Goal: Task Accomplishment & Management: Complete application form

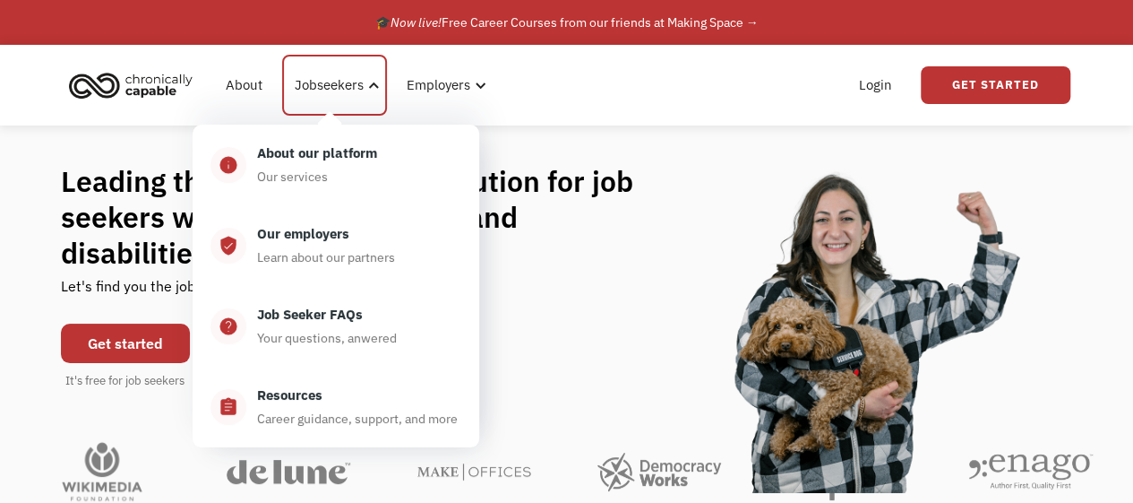
click at [357, 83] on div "Jobseekers" at bounding box center [329, 85] width 69 height 22
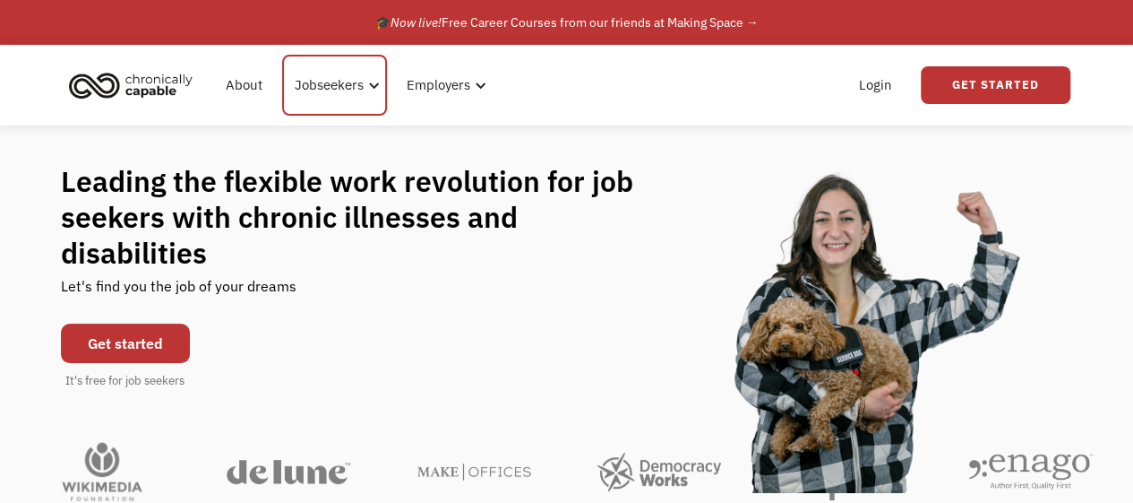
click at [357, 83] on div "Jobseekers" at bounding box center [329, 85] width 69 height 22
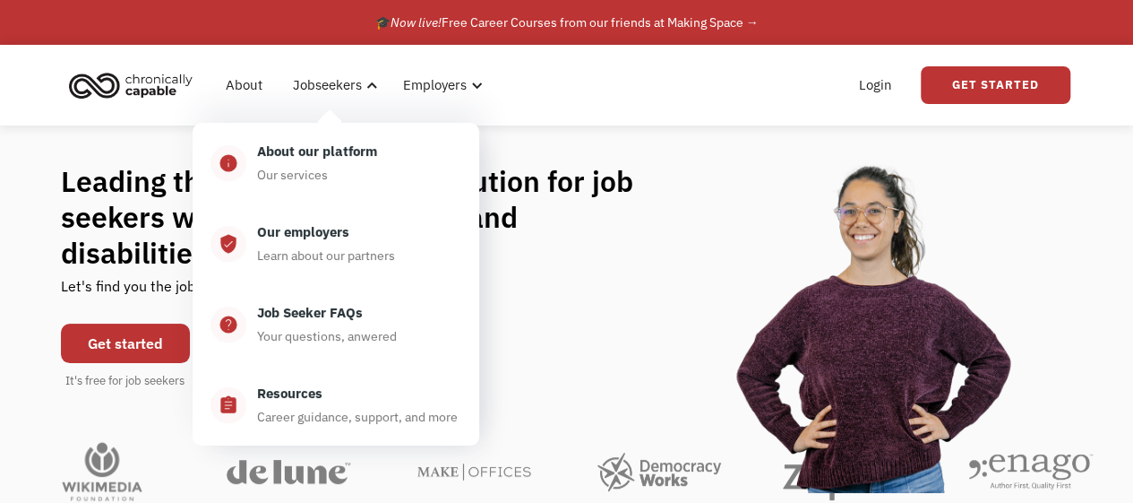
click at [353, 175] on div "About our platform Our services" at bounding box center [353, 163] width 215 height 45
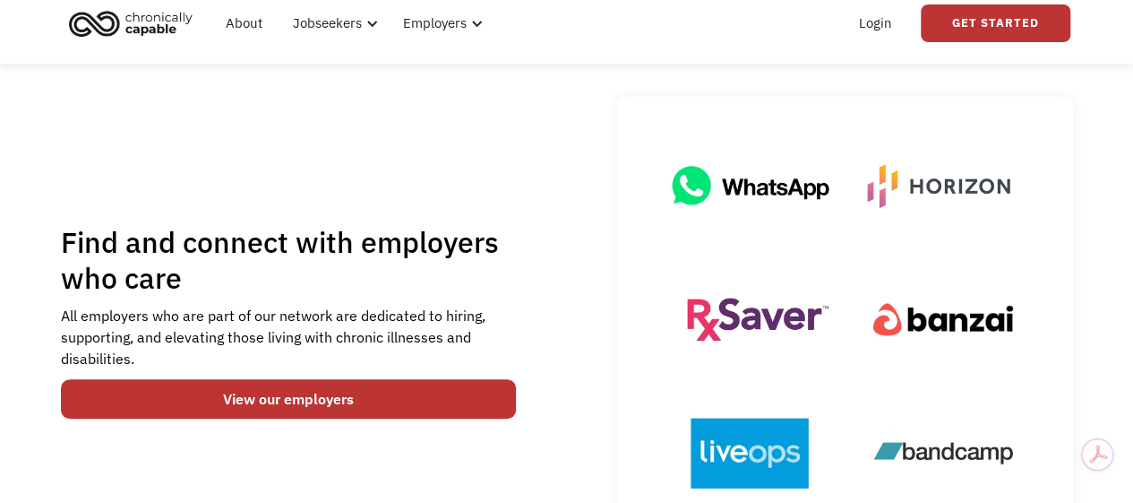
scroll to position [136, 0]
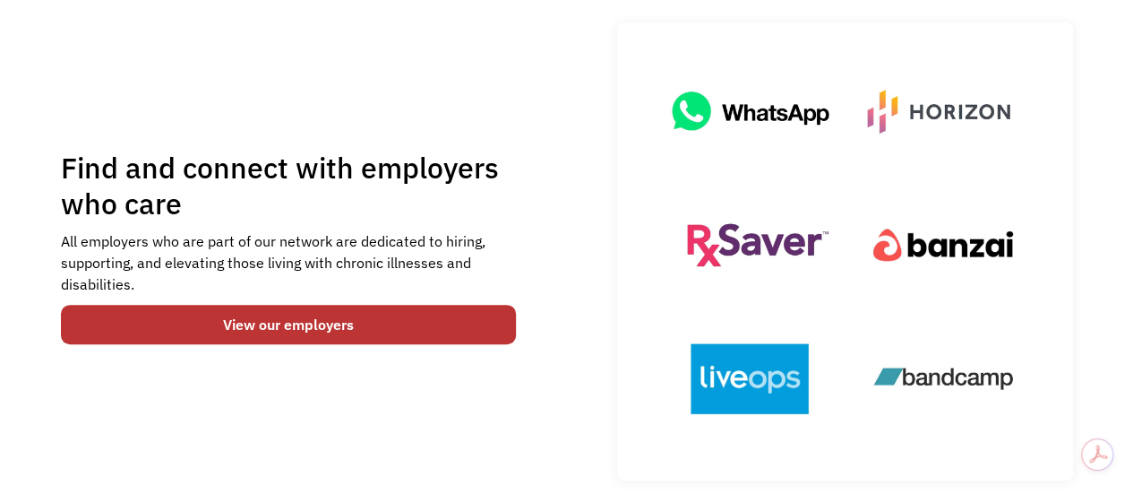
click at [353, 320] on link "View our employers" at bounding box center [289, 324] width 456 height 39
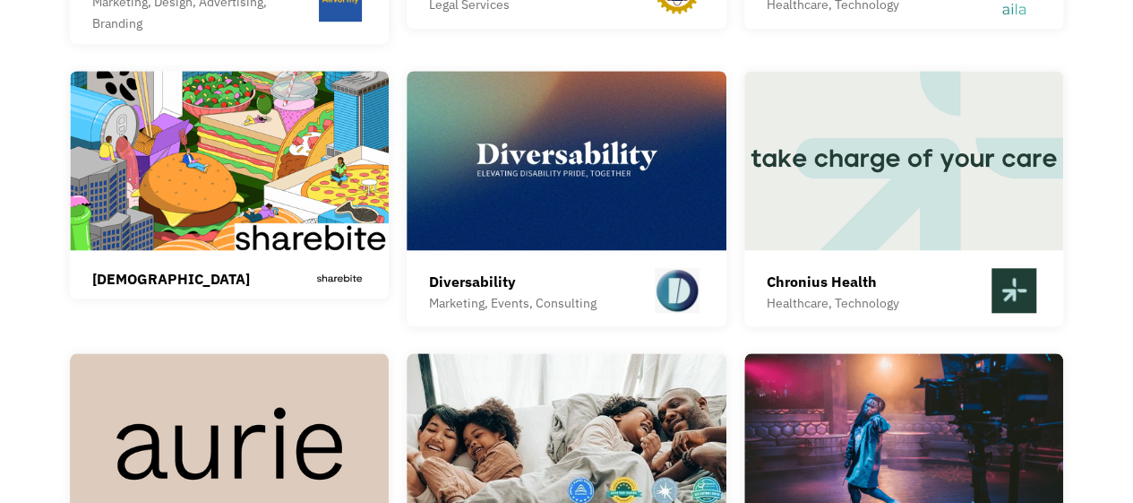
scroll to position [4138, 0]
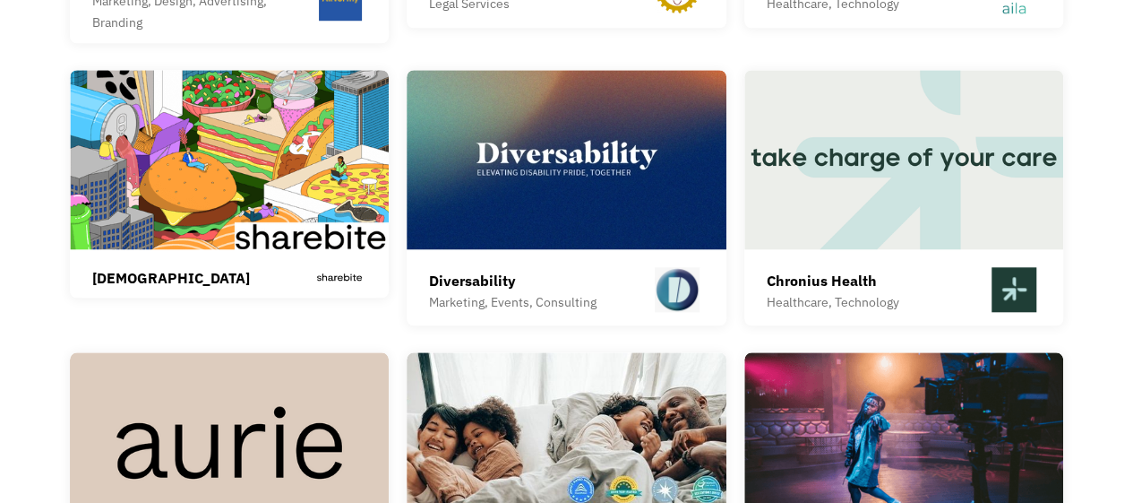
click at [920, 165] on img at bounding box center [905, 159] width 320 height 179
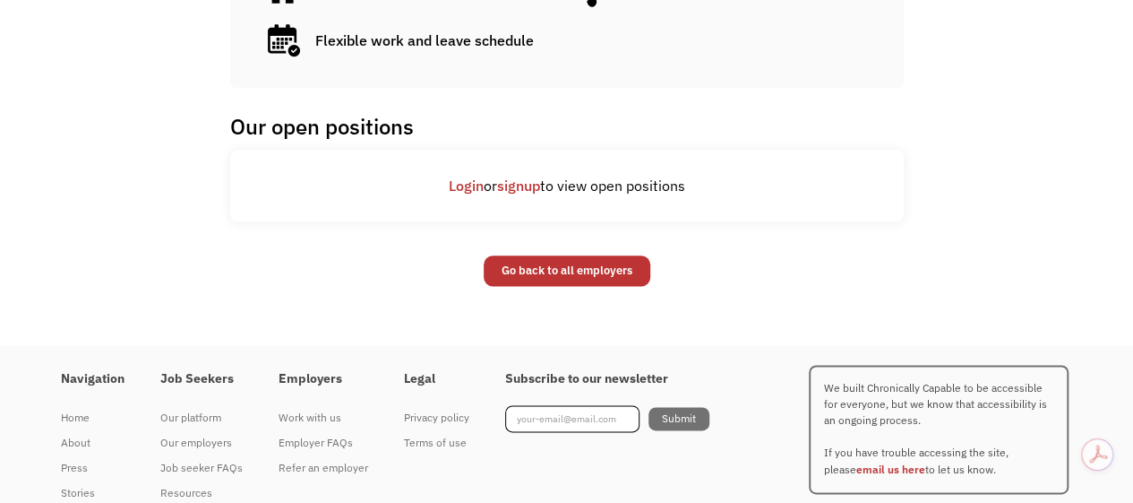
scroll to position [1010, 0]
click at [522, 182] on link "signup" at bounding box center [518, 185] width 43 height 18
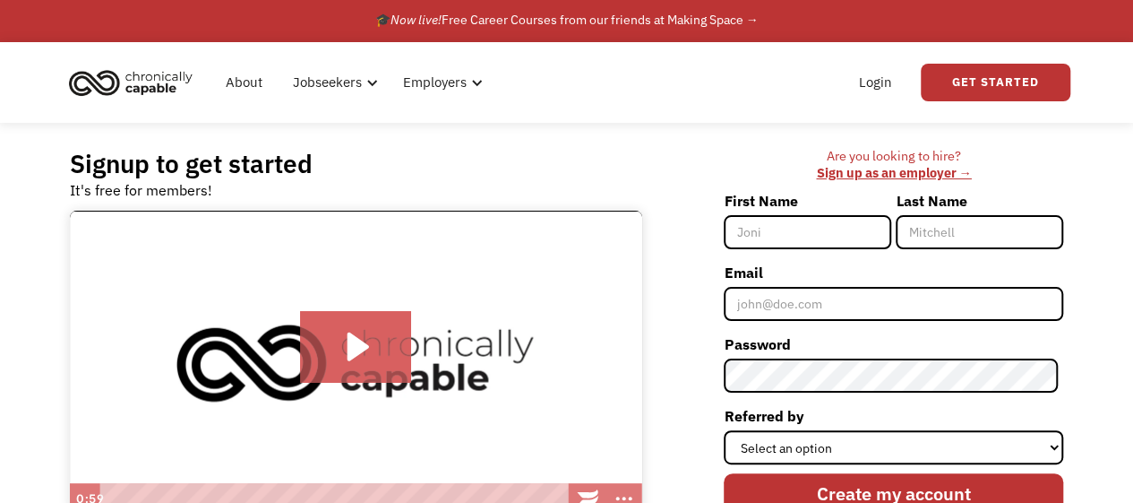
click at [242, 85] on link "About" at bounding box center [244, 82] width 58 height 57
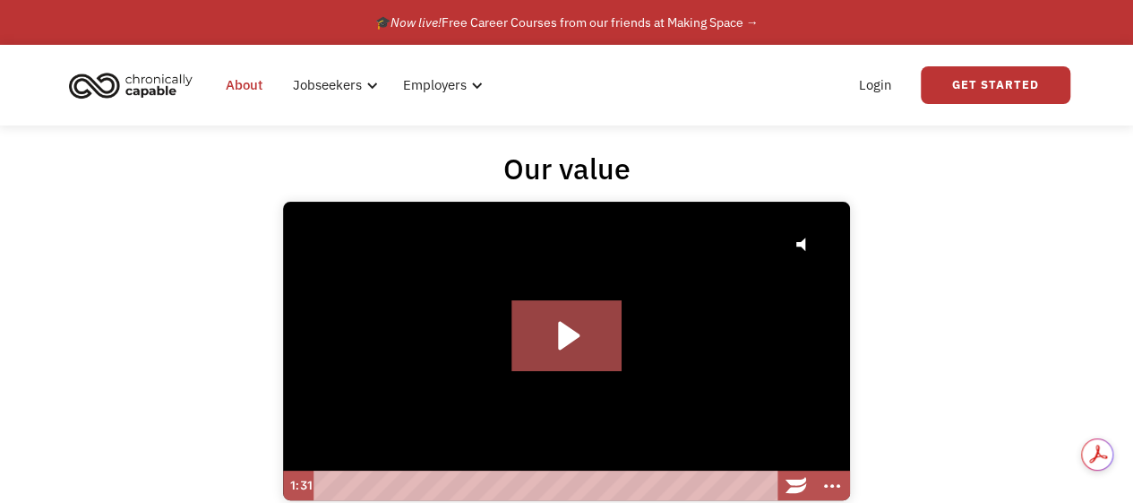
click at [1004, 76] on link "Get Started" at bounding box center [996, 85] width 150 height 38
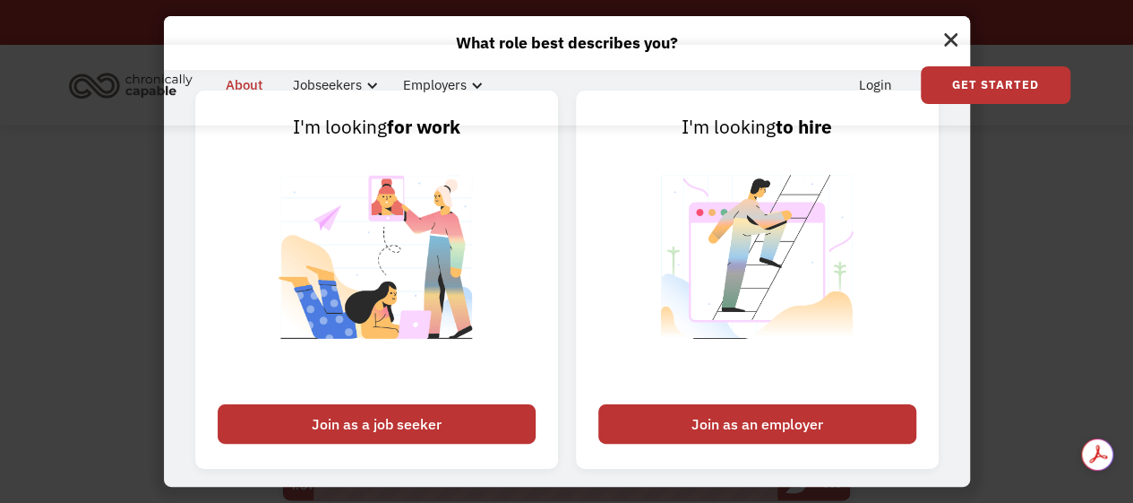
click at [405, 426] on div "Join as a job seeker" at bounding box center [377, 423] width 318 height 39
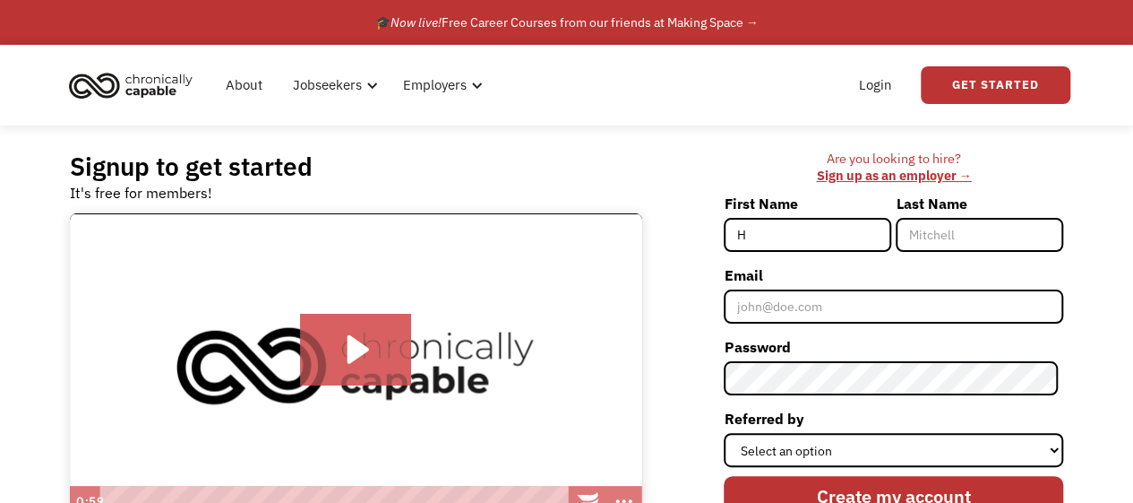
type input "[PERSON_NAME]"
type input "Wing"
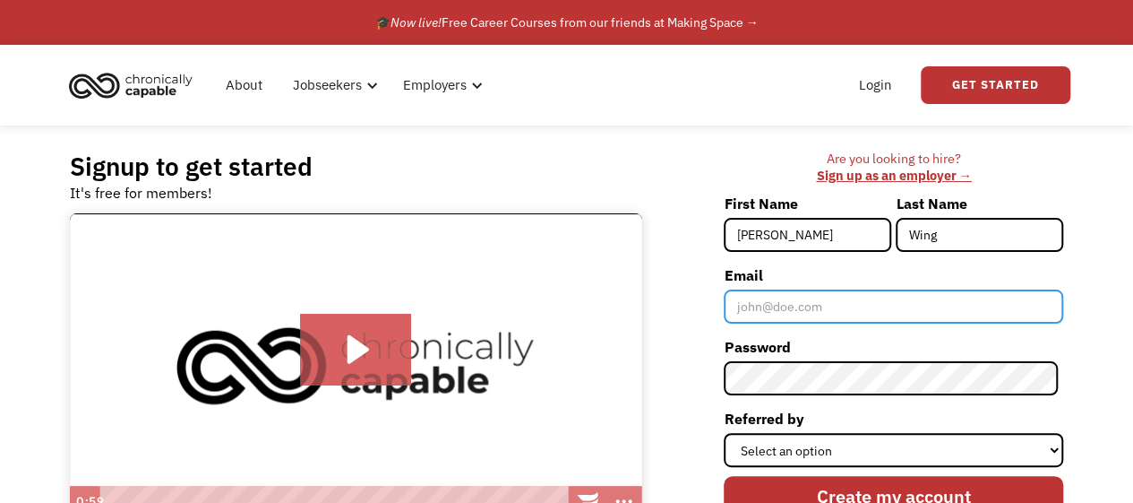
click at [796, 305] on input "Email" at bounding box center [894, 306] width 340 height 34
type input "[EMAIL_ADDRESS][DOMAIN_NAME]"
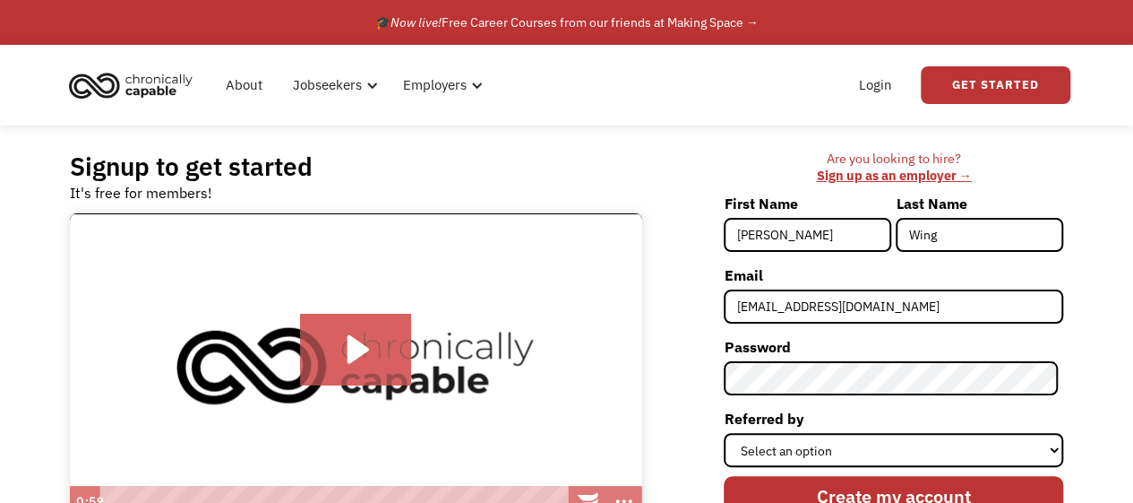
click at [1077, 332] on div "Signup to get started It's free for members! Click for sound @keyframes VOLUME_…" at bounding box center [567, 369] width 1048 height 488
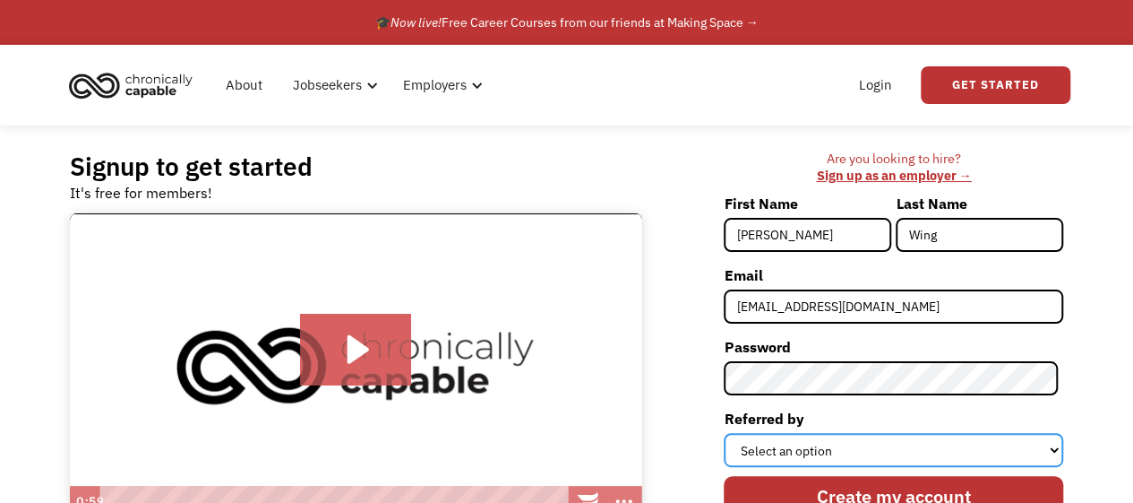
click at [883, 442] on select "Select an option Instagram Facebook Twitter Search Engine News Article Word of …" at bounding box center [894, 450] width 340 height 34
select select "Other"
click at [729, 433] on select "Select an option Instagram Facebook Twitter Search Engine News Article Word of …" at bounding box center [894, 450] width 340 height 34
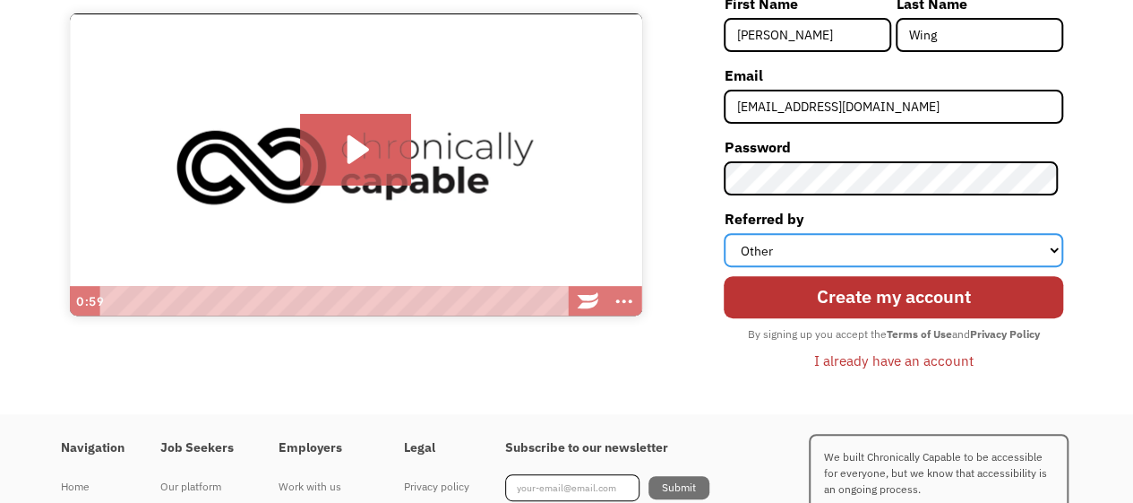
scroll to position [201, 0]
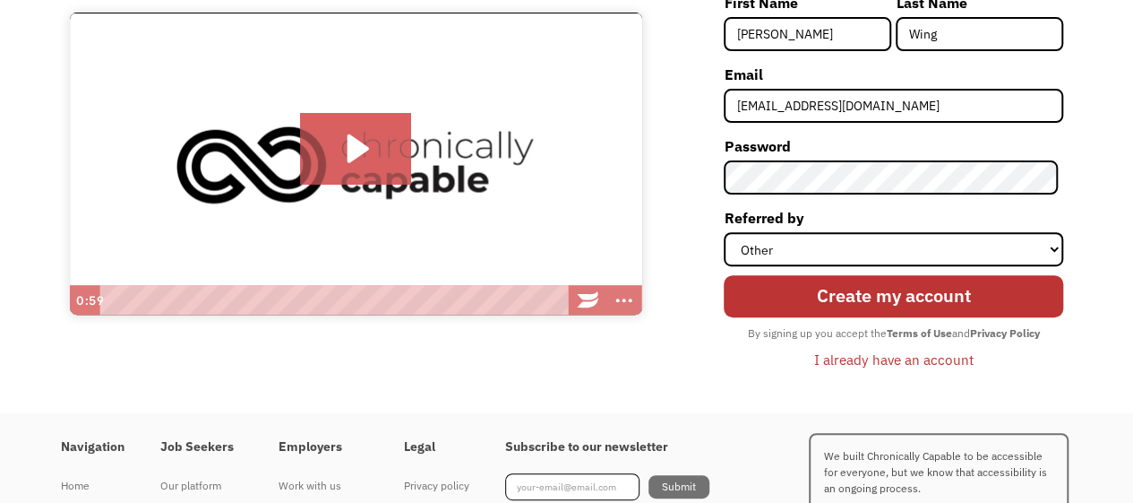
click at [900, 312] on input "Create my account" at bounding box center [894, 295] width 340 height 41
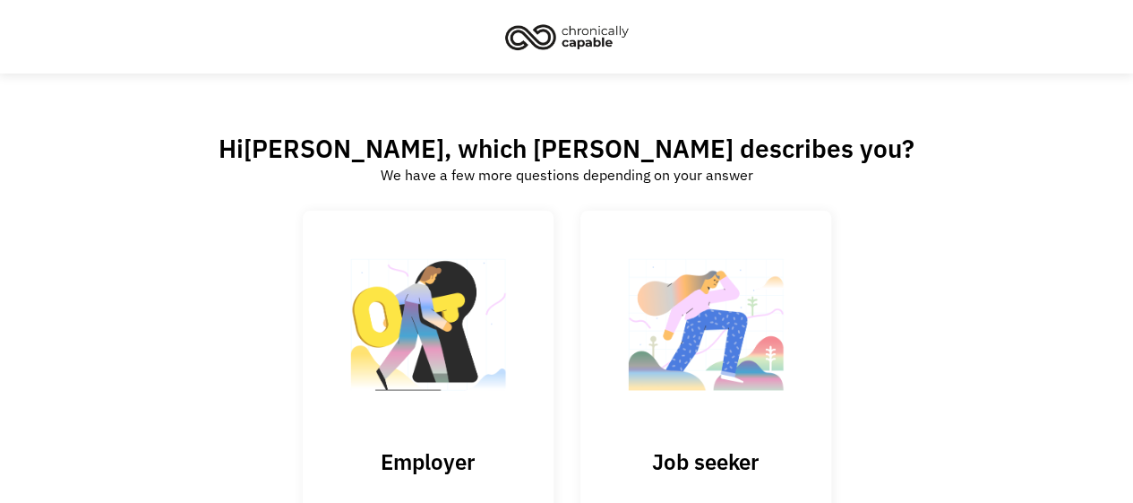
scroll to position [129, 0]
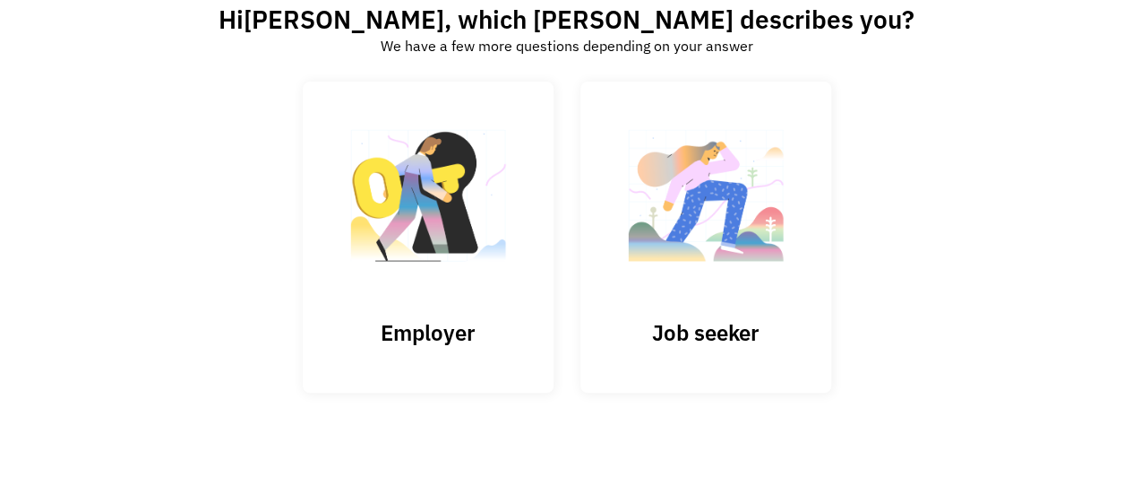
click at [685, 282] on img at bounding box center [705, 204] width 179 height 175
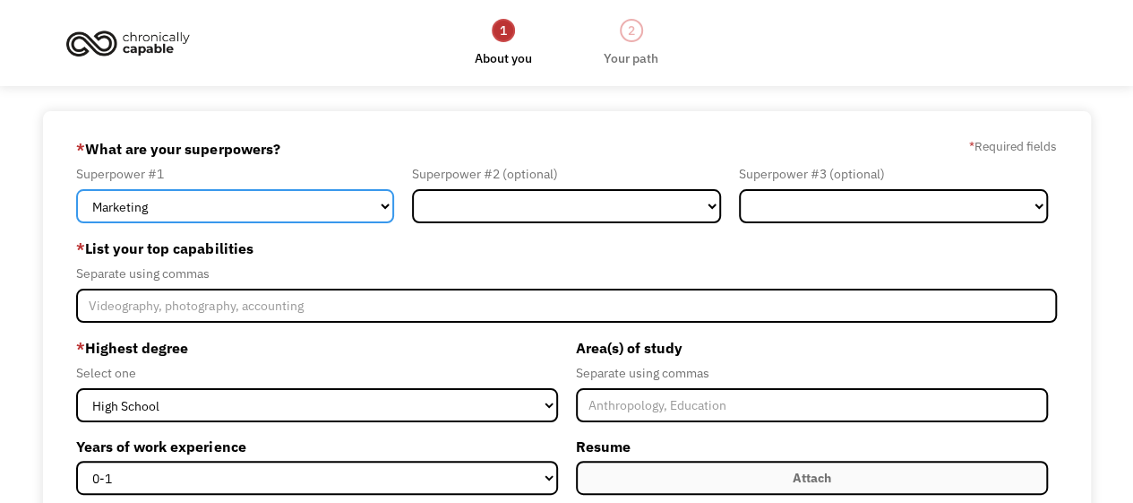
click at [387, 208] on select "Marketing Human Resources Finance Technology Operations Sales Industrial & Manu…" at bounding box center [235, 206] width 318 height 34
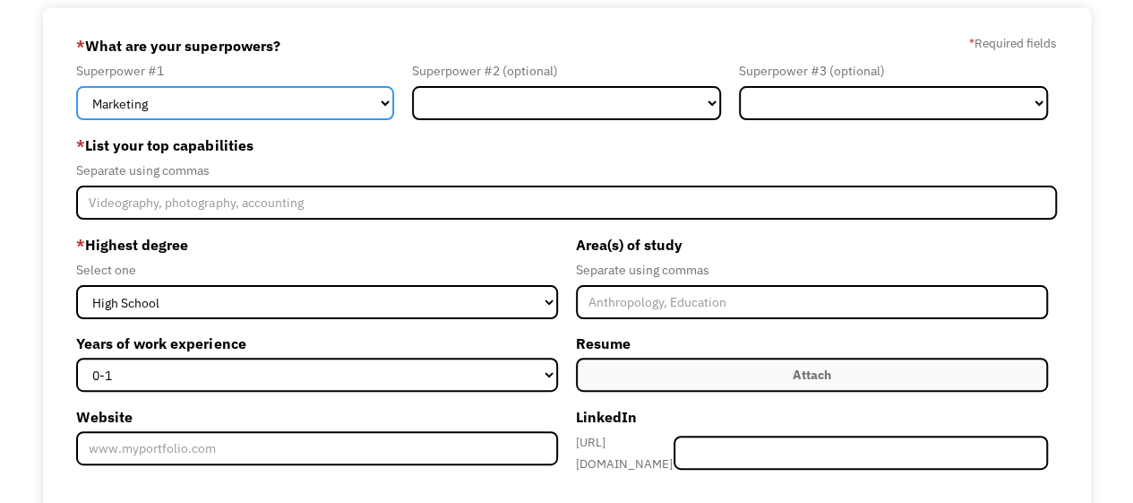
scroll to position [104, 0]
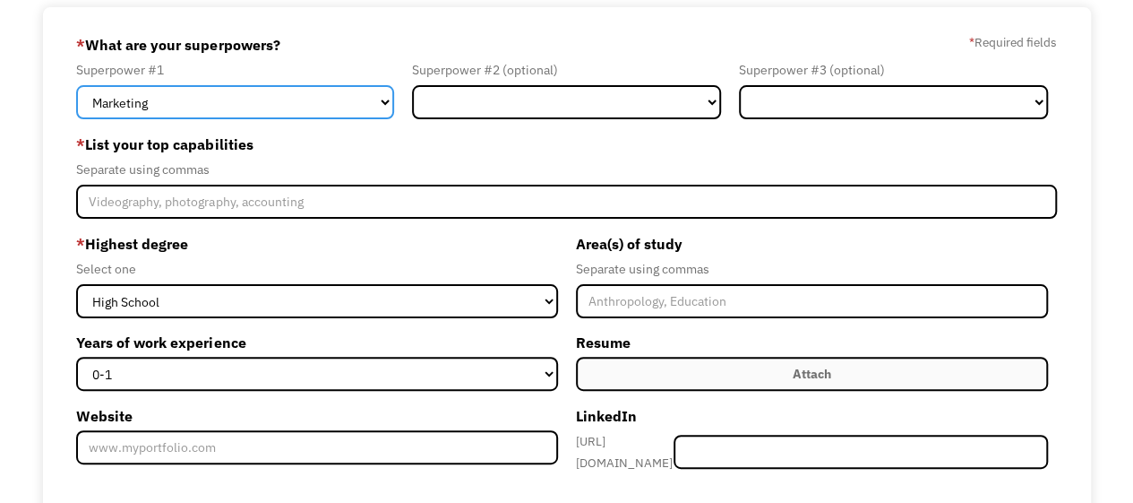
click at [373, 104] on select "Marketing Human Resources Finance Technology Operations Sales Industrial & Manu…" at bounding box center [235, 102] width 318 height 34
select select "Science & Education"
click at [76, 85] on select "Marketing Human Resources Finance Technology Operations Sales Industrial & Manu…" at bounding box center [235, 102] width 318 height 34
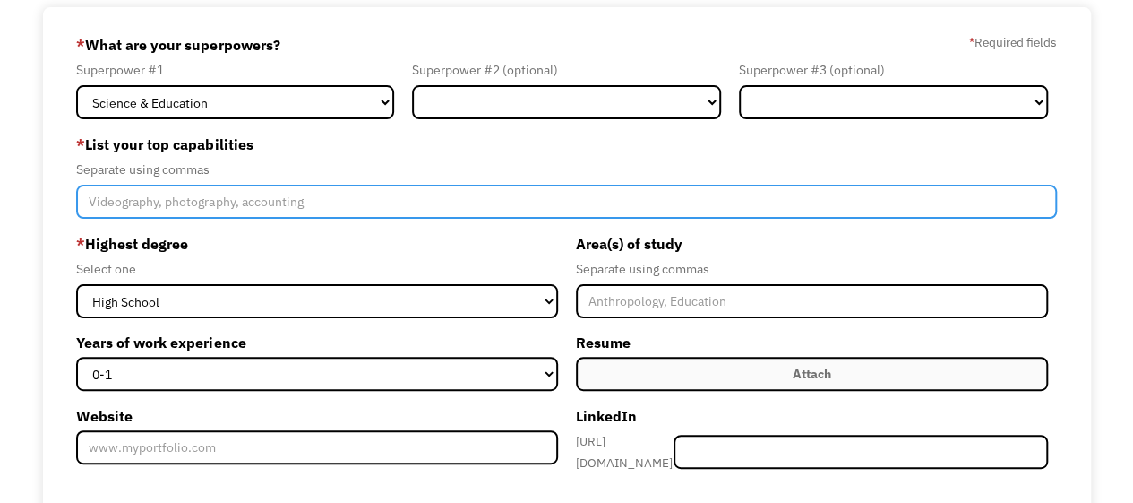
click at [382, 206] on input "Member-Create-Step1" at bounding box center [566, 202] width 980 height 34
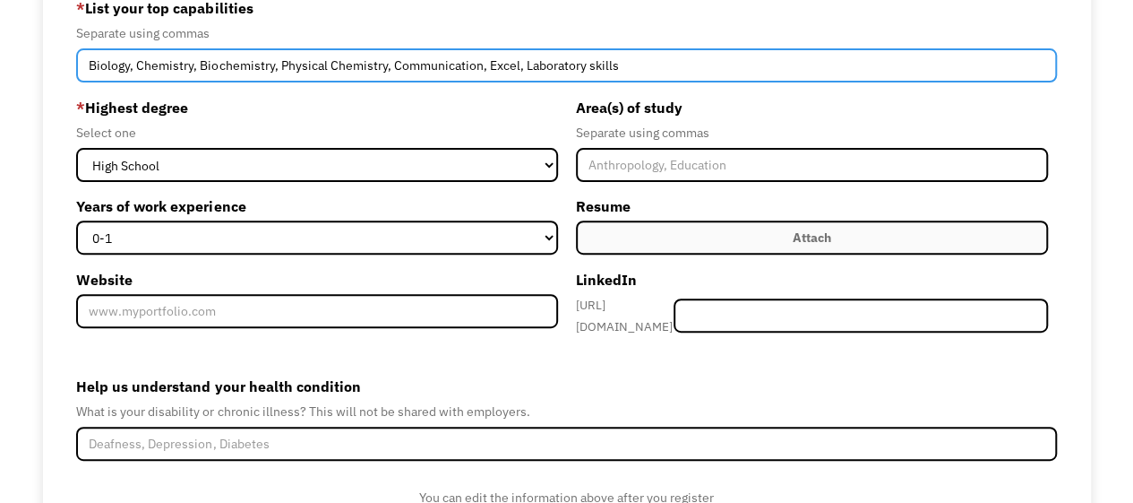
scroll to position [234, 0]
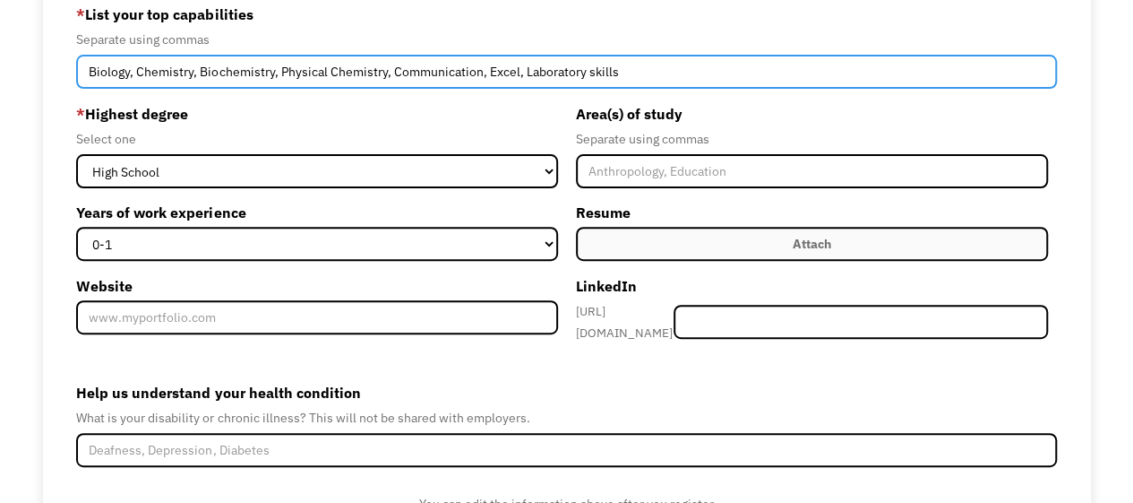
type input "Biology, Chemistry, Biochemistry, Physical Chemistry, Communication, Excel, Lab…"
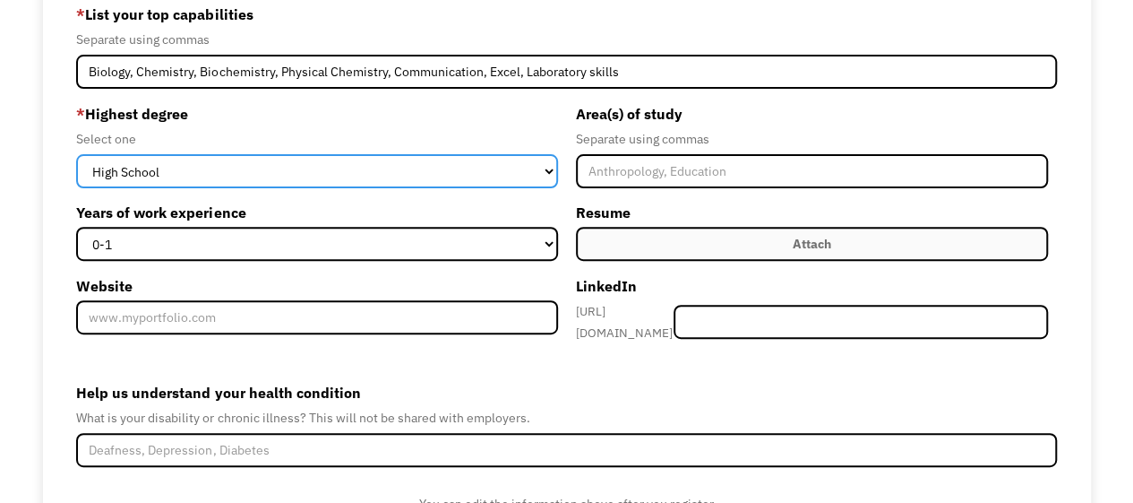
click at [546, 170] on select "High School Associates Bachelors Master's PhD" at bounding box center [316, 171] width 481 height 34
select select "bachelors"
click at [76, 154] on select "High School Associates Bachelors Master's PhD" at bounding box center [316, 171] width 481 height 34
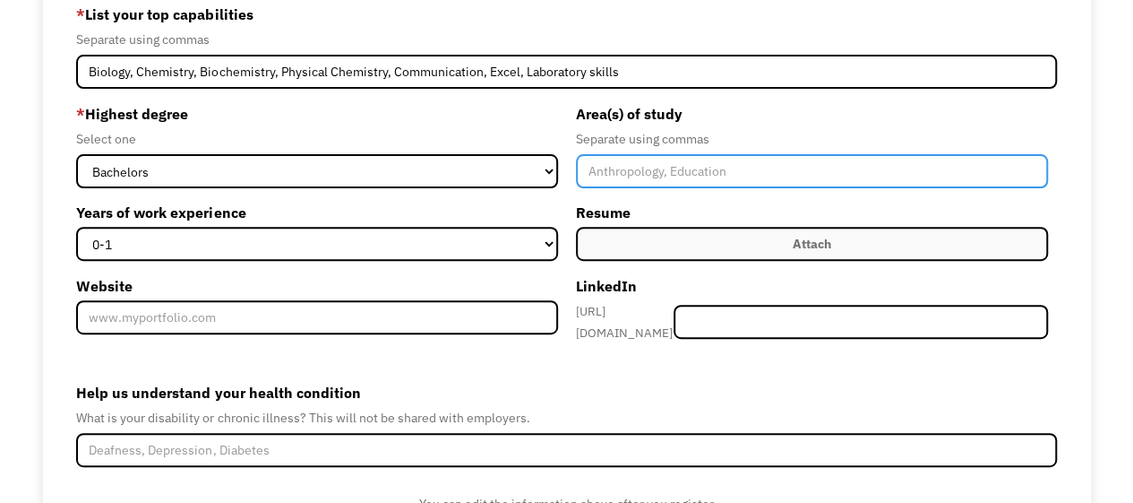
click at [640, 173] on input "Member-Create-Step1" at bounding box center [812, 171] width 472 height 34
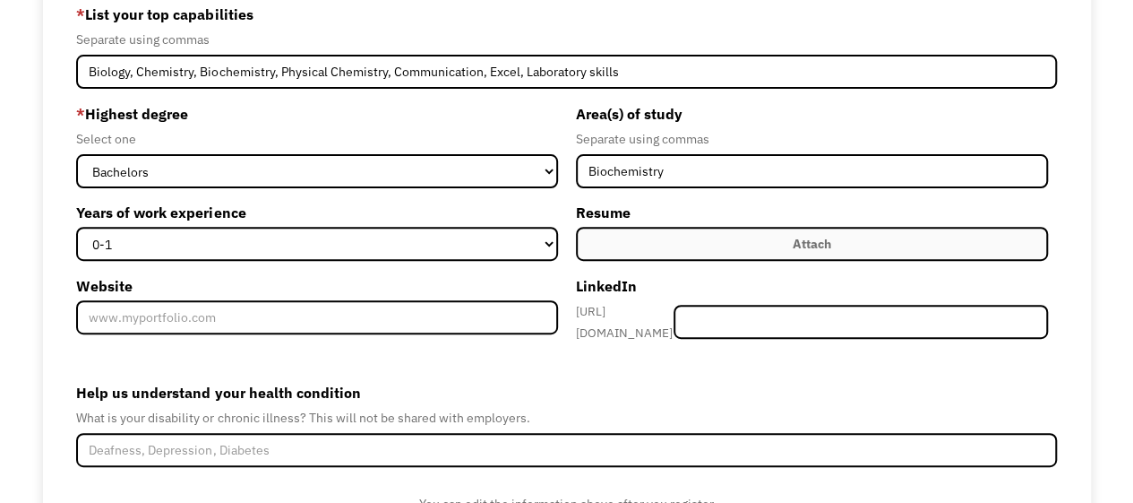
click at [635, 197] on div "Area(s) of study Separate using commas Biochemistry Resume Attach Uploading... …" at bounding box center [812, 226] width 490 height 254
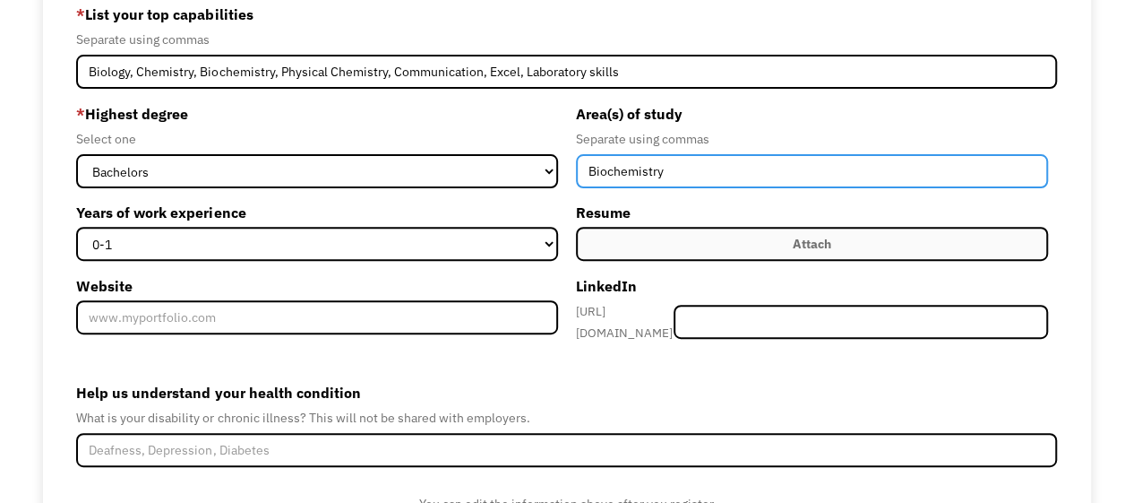
click at [690, 177] on input "Biochemistry" at bounding box center [812, 171] width 472 height 34
type input "Biochemistry and Molecular Biology"
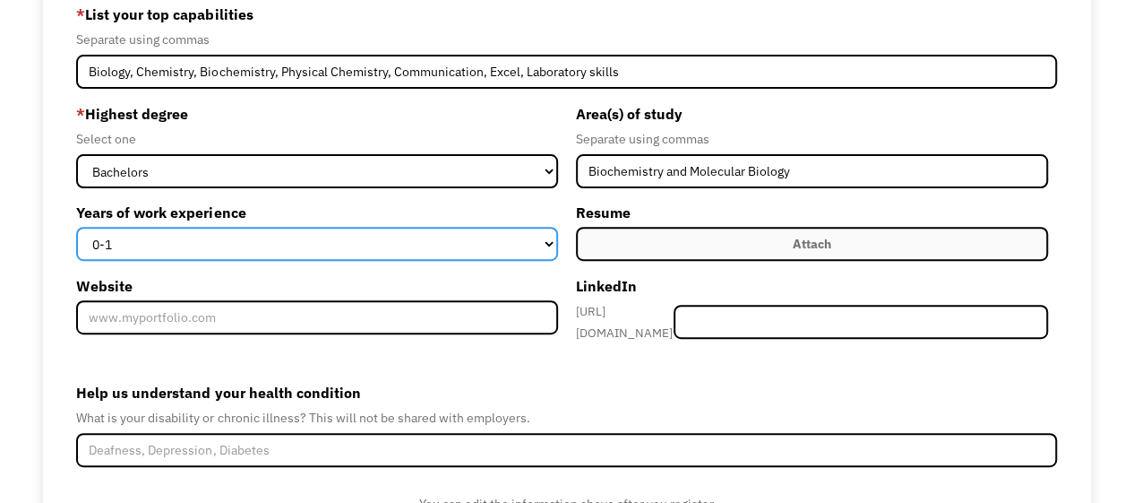
click at [554, 245] on select "0-1 2-4 5-10 11-15 15+" at bounding box center [316, 244] width 481 height 34
select select "2-4"
click at [76, 227] on select "0-1 2-4 5-10 11-15 15+" at bounding box center [316, 244] width 481 height 34
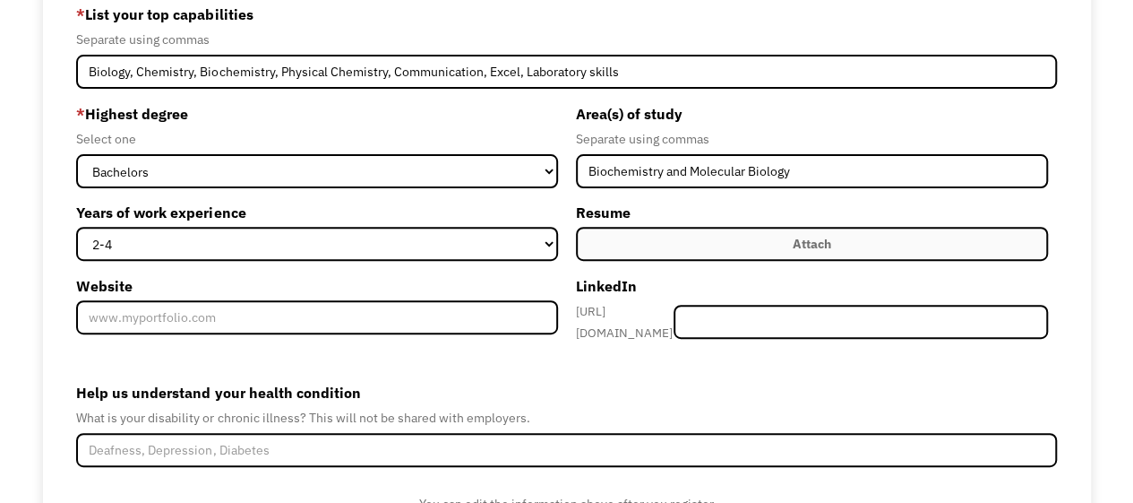
click at [804, 253] on div "Attach" at bounding box center [812, 244] width 39 height 22
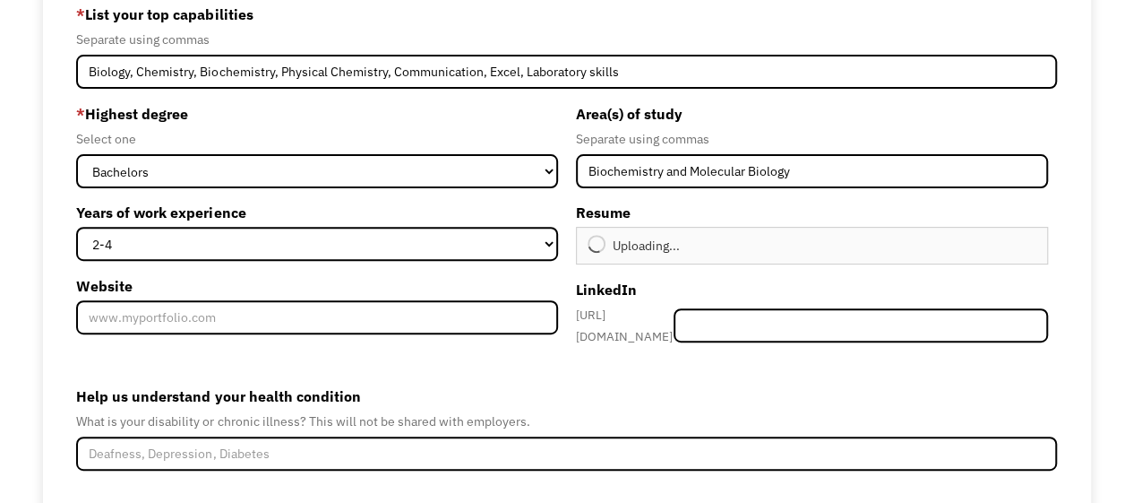
type input "Continue"
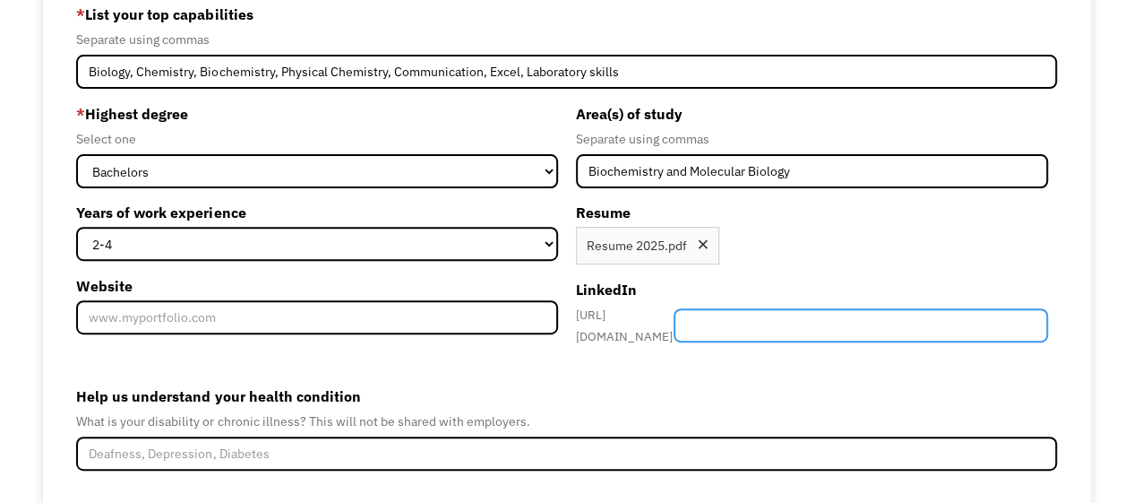
click at [760, 320] on input "Member-Create-Step1" at bounding box center [861, 325] width 374 height 34
paste input "http://www.linkedin.com/in/helena-wing-94650b229"
drag, startPoint x: 895, startPoint y: 318, endPoint x: 740, endPoint y: 315, distance: 155.1
click at [740, 315] on input "http://www.linkedin.com/in/helena-wing-94650b229" at bounding box center [861, 325] width 374 height 34
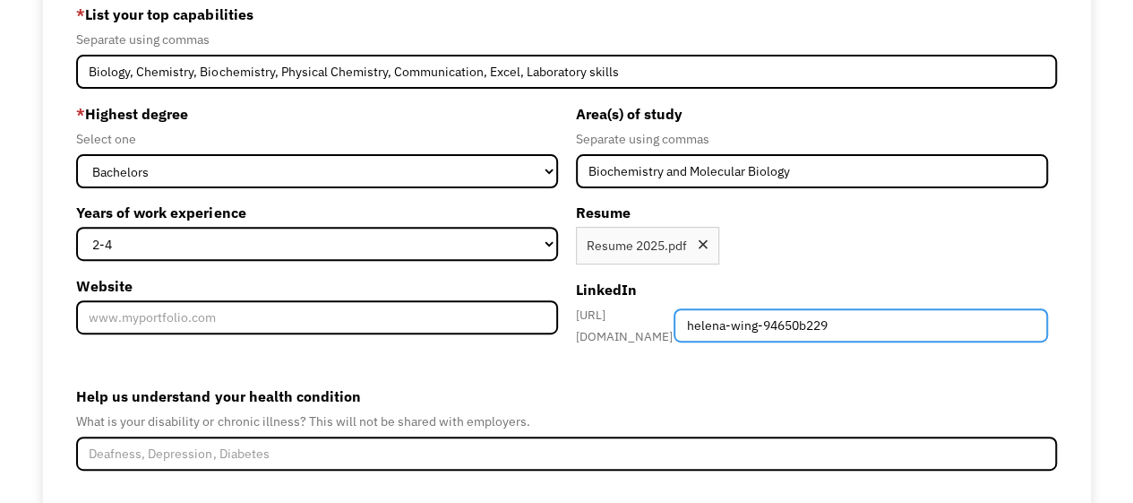
type input "helena-wing-94650b229"
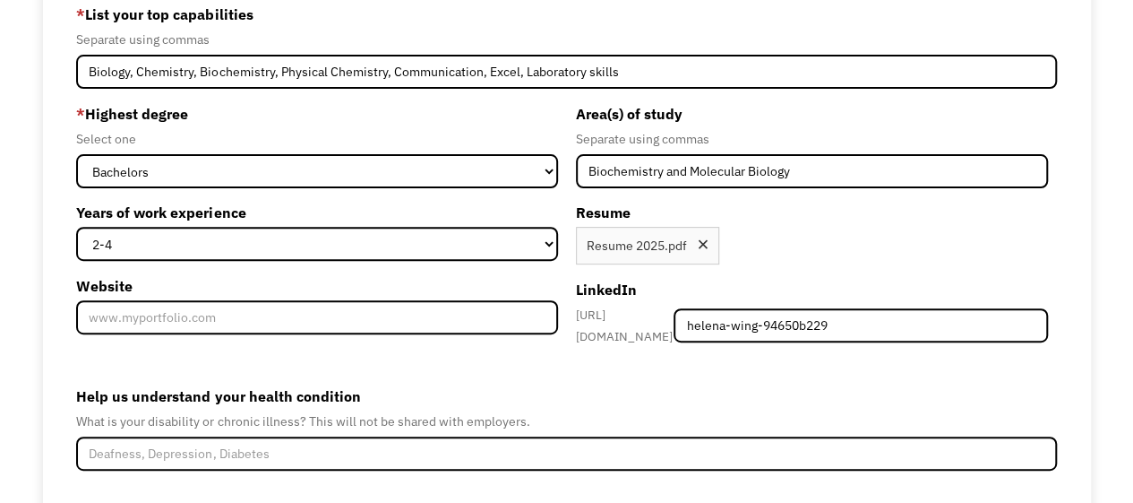
click at [830, 397] on label "Help us understand your health condition" at bounding box center [566, 396] width 980 height 29
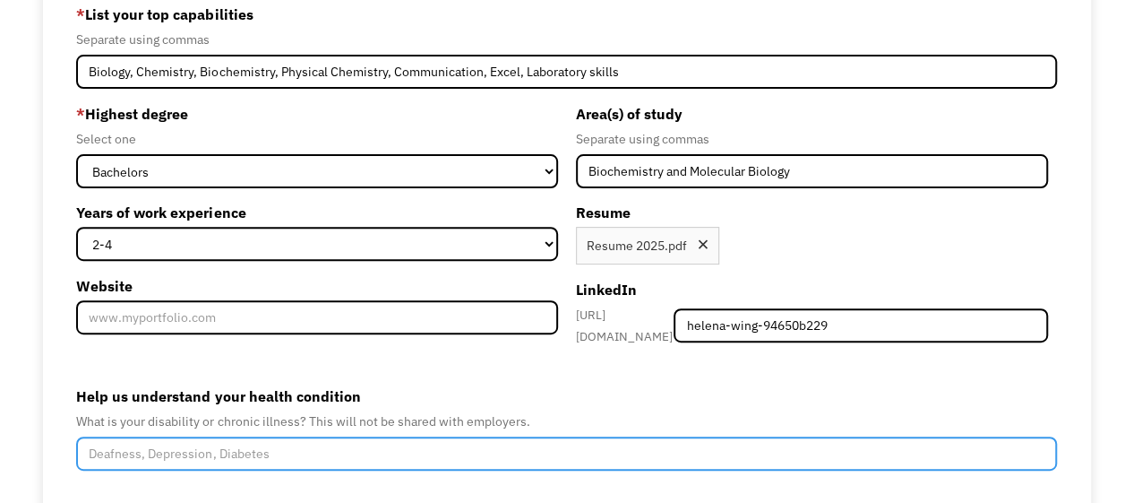
click at [830, 436] on input "Help us understand your health condition" at bounding box center [566, 453] width 980 height 34
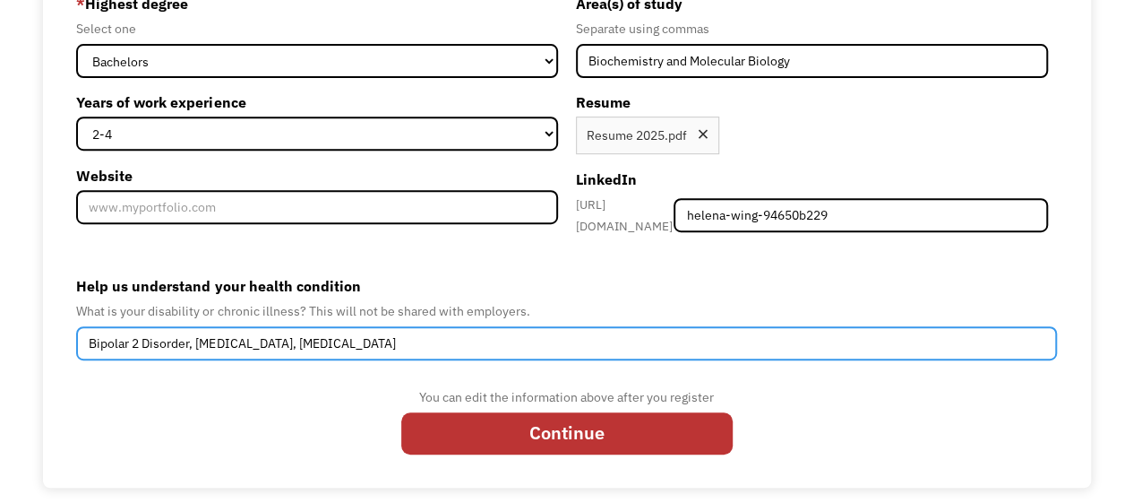
type input "Bipolar 2 Disorder, Borderline Personality Disorder, Generalized Anxiety Disord…"
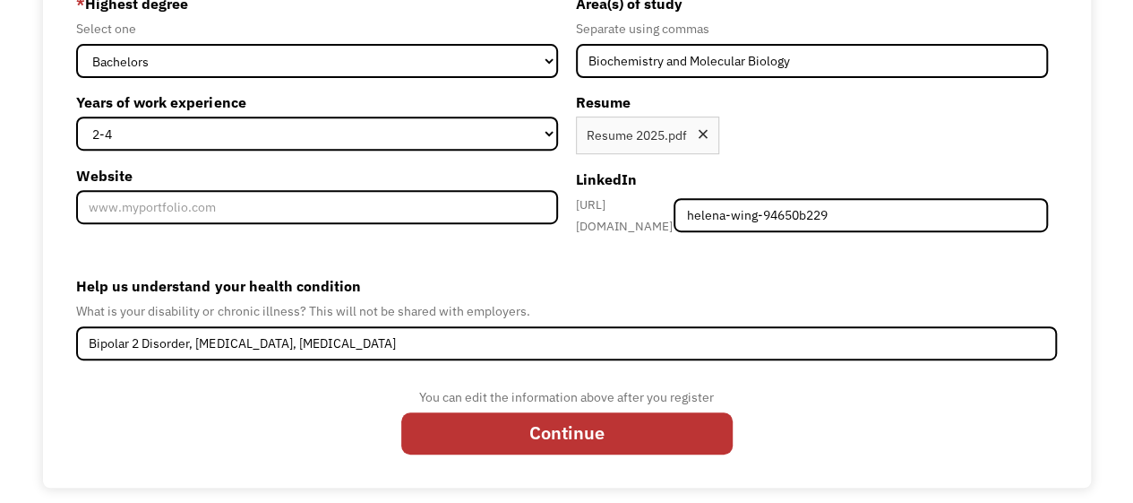
click at [500, 427] on input "Continue" at bounding box center [567, 432] width 332 height 41
type input "Please wait..."
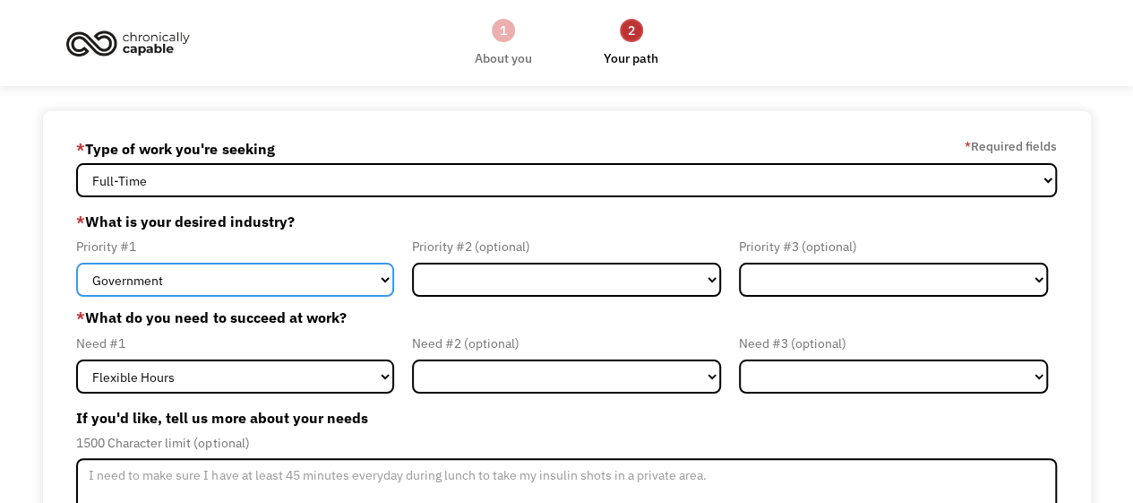
click at [385, 272] on select "Government Finance & Insurance Health & Social Care Tech & Engineering Creative…" at bounding box center [235, 280] width 318 height 34
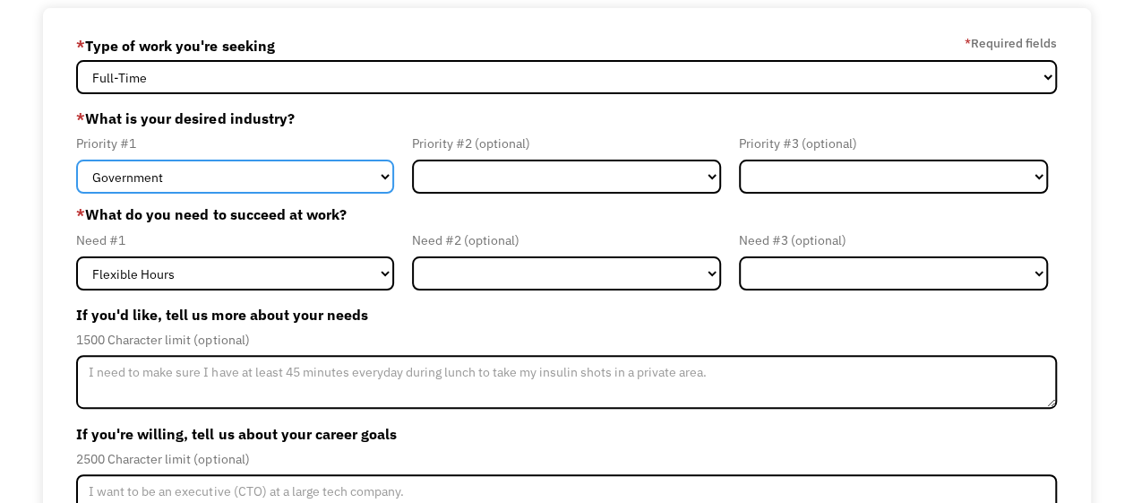
scroll to position [99, 0]
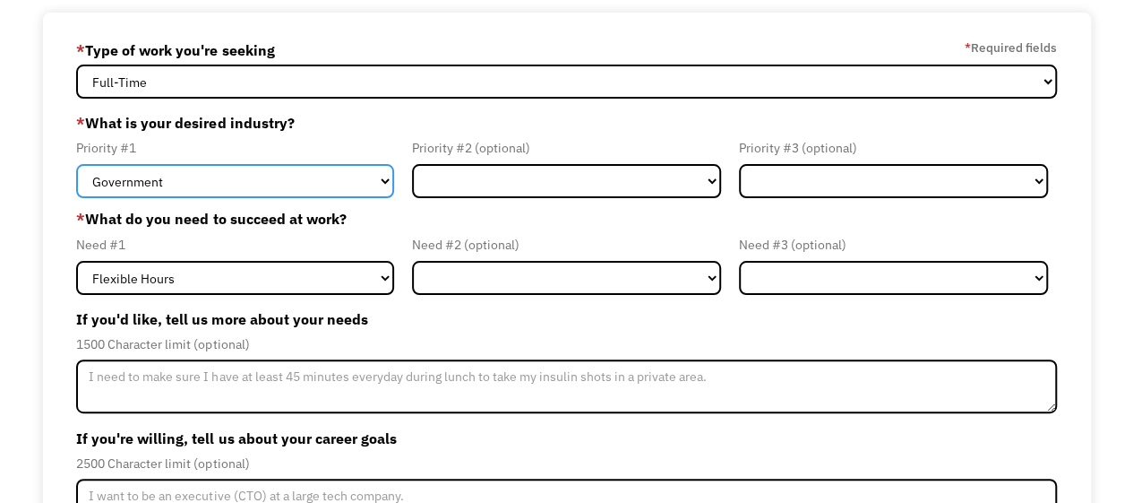
click at [387, 185] on select "Government Finance & Insurance Health & Social Care Tech & Engineering Creative…" at bounding box center [235, 181] width 318 height 34
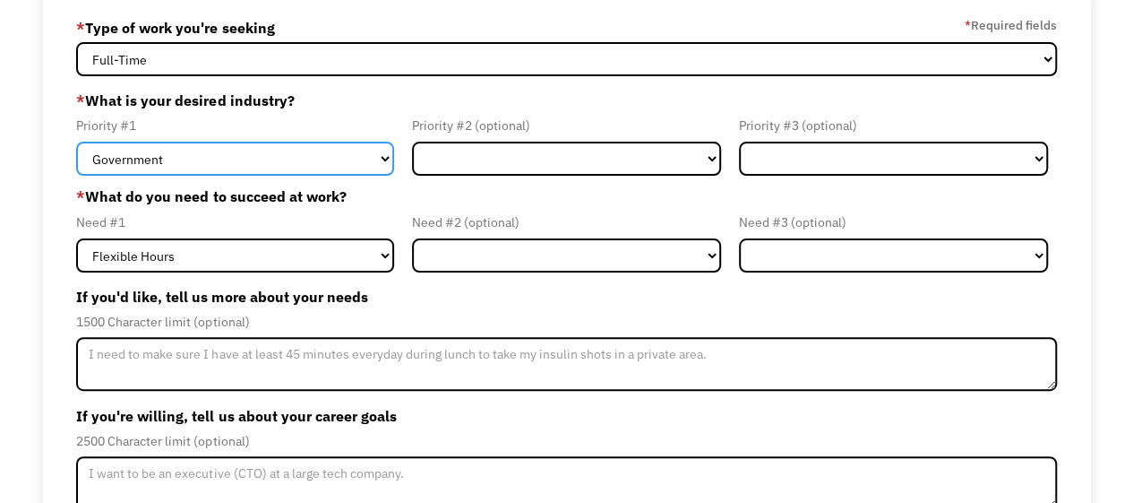
scroll to position [122, 0]
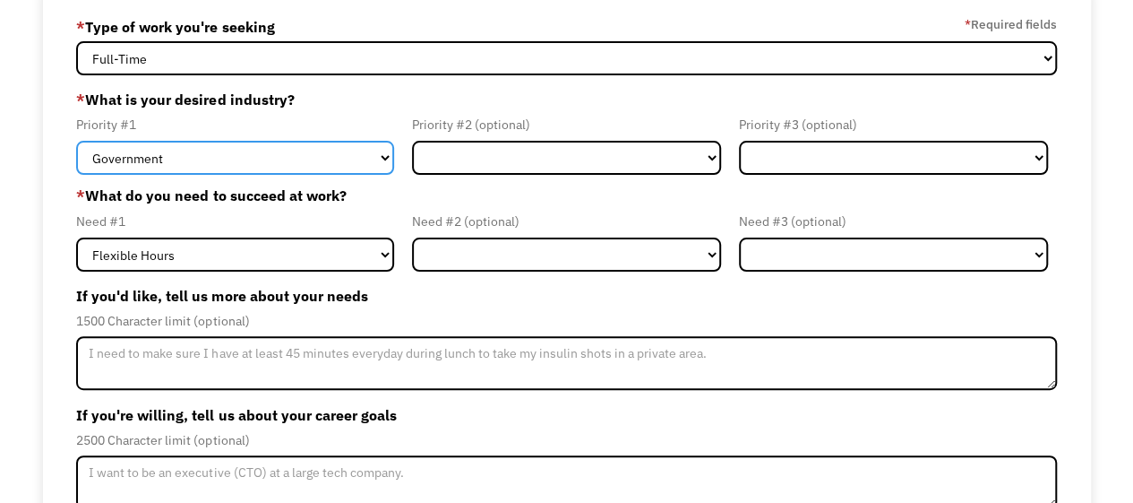
click at [383, 157] on select "Government Finance & Insurance Health & Social Care Tech & Engineering Creative…" at bounding box center [235, 158] width 318 height 34
select select "Health & Social Care"
click at [76, 141] on select "Government Finance & Insurance Health & Social Care Tech & Engineering Creative…" at bounding box center [235, 158] width 318 height 34
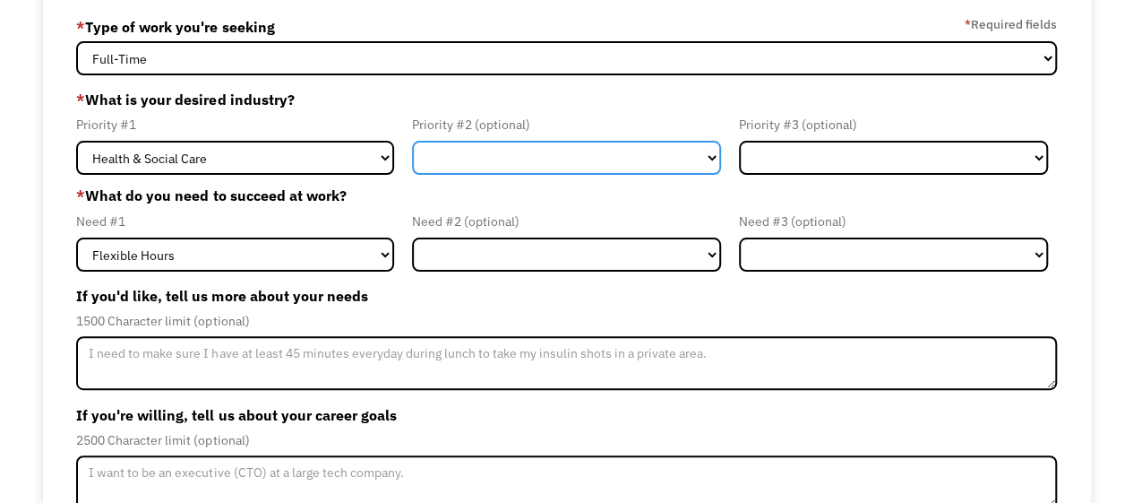
click at [710, 168] on select "Government Finance & Insurance Health & Social Care Tech & Engineering Creative…" at bounding box center [566, 158] width 309 height 34
select select "Education"
click at [412, 141] on select "Government Finance & Insurance Health & Social Care Tech & Engineering Creative…" at bounding box center [566, 158] width 309 height 34
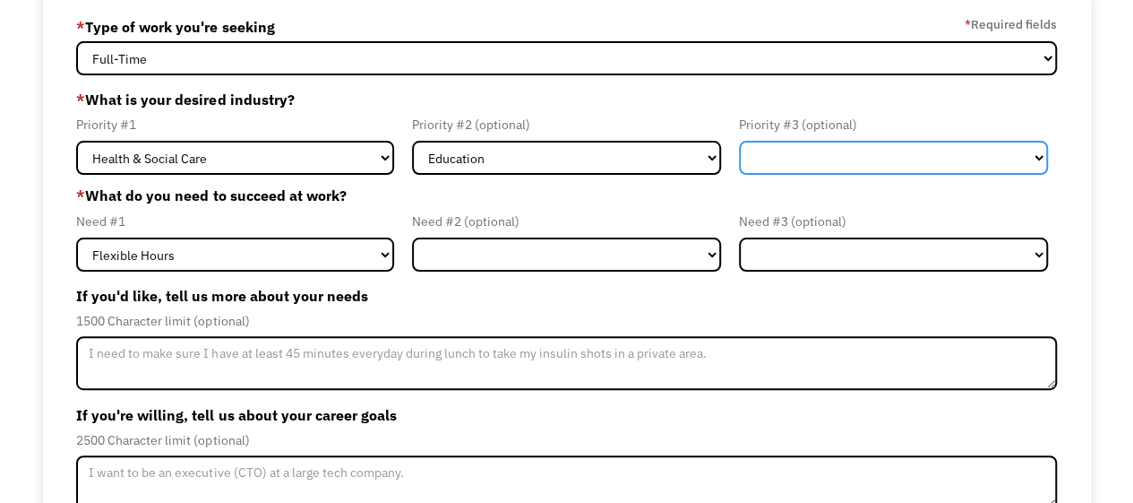
click at [1021, 154] on select "Government Finance & Insurance Health & Social Care Tech & Engineering Creative…" at bounding box center [893, 158] width 309 height 34
select select "Tech & Engineering"
click at [739, 141] on select "Government Finance & Insurance Health & Social Care Tech & Engineering Creative…" at bounding box center [893, 158] width 309 height 34
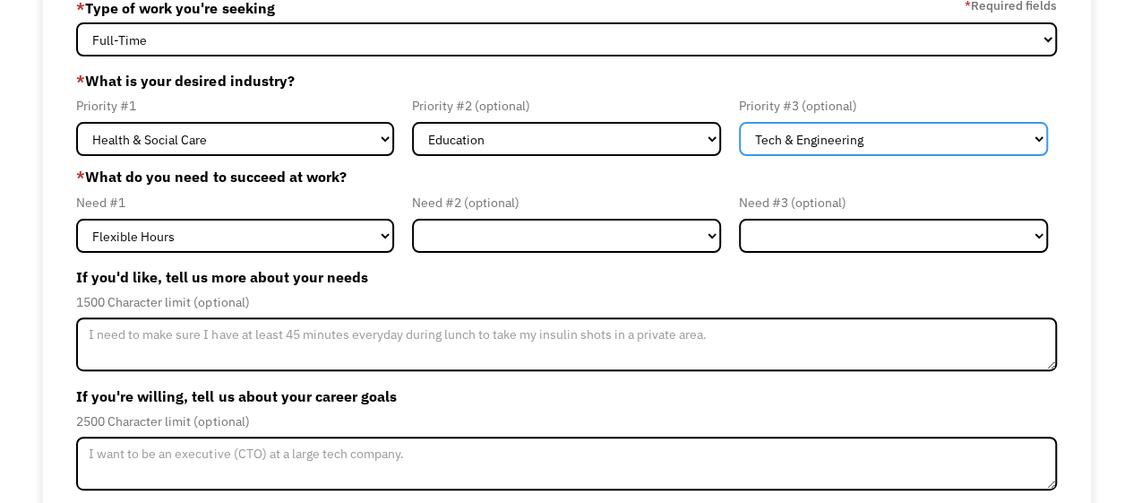
scroll to position [139, 0]
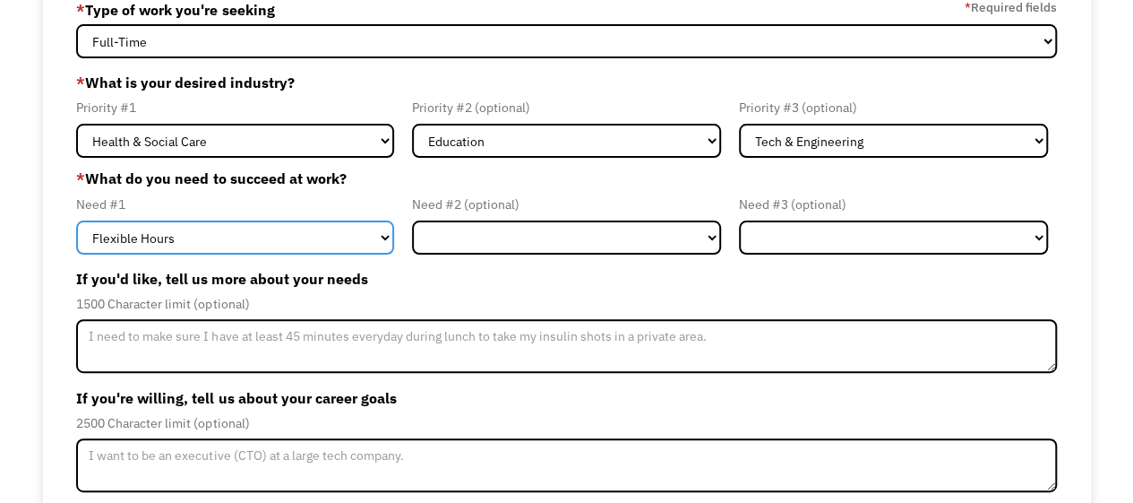
click at [384, 241] on select "Flexible Hours Remote Work Service Animal On-site Accommodations Visual Support…" at bounding box center [235, 237] width 318 height 34
select select "Remote Work"
click at [76, 220] on select "Flexible Hours Remote Work Service Animal On-site Accommodations Visual Support…" at bounding box center [235, 237] width 318 height 34
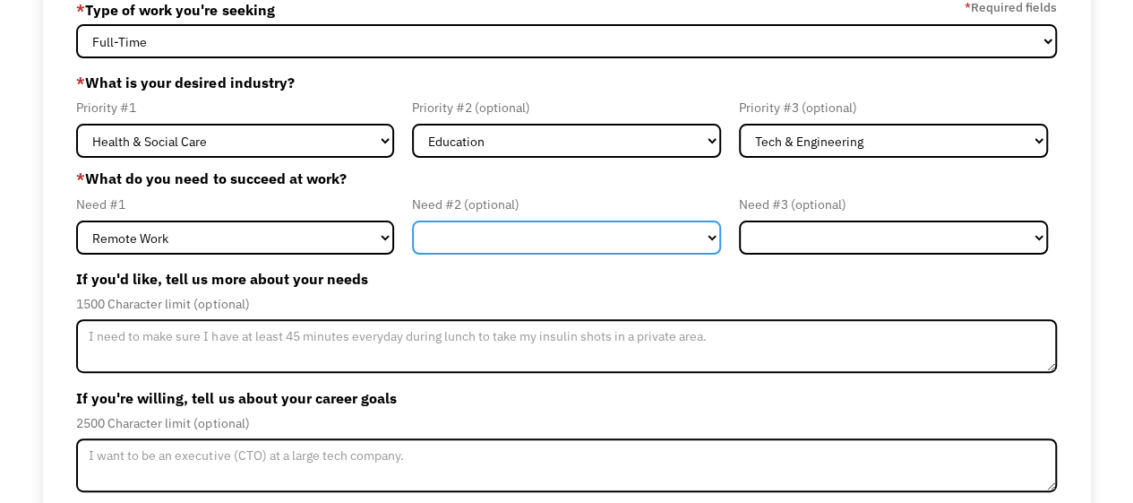
click at [717, 239] on select "Flexible Hours Remote Work Service Animal On-site Accommodations Visual Support…" at bounding box center [566, 237] width 309 height 34
select select "Flexible Hours"
click at [412, 220] on select "Flexible Hours Remote Work Service Animal On-site Accommodations Visual Support…" at bounding box center [566, 237] width 309 height 34
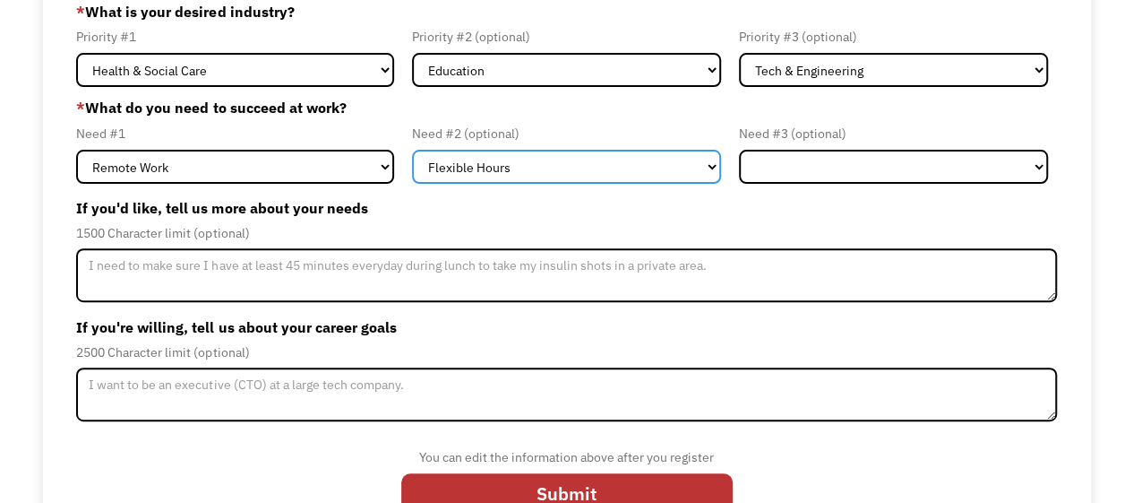
scroll to position [211, 0]
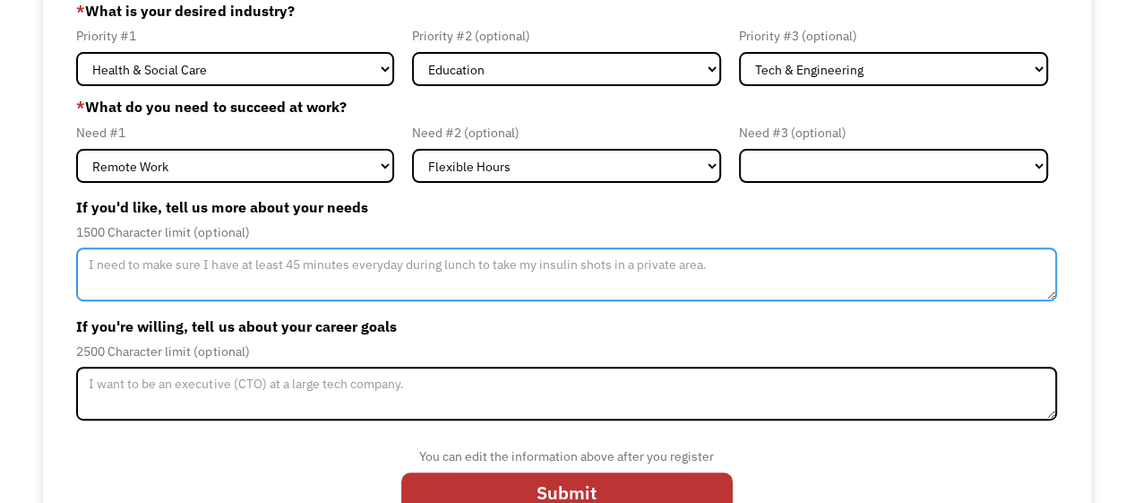
click at [471, 263] on textarea "Member-Update-Form-Step2" at bounding box center [566, 274] width 980 height 54
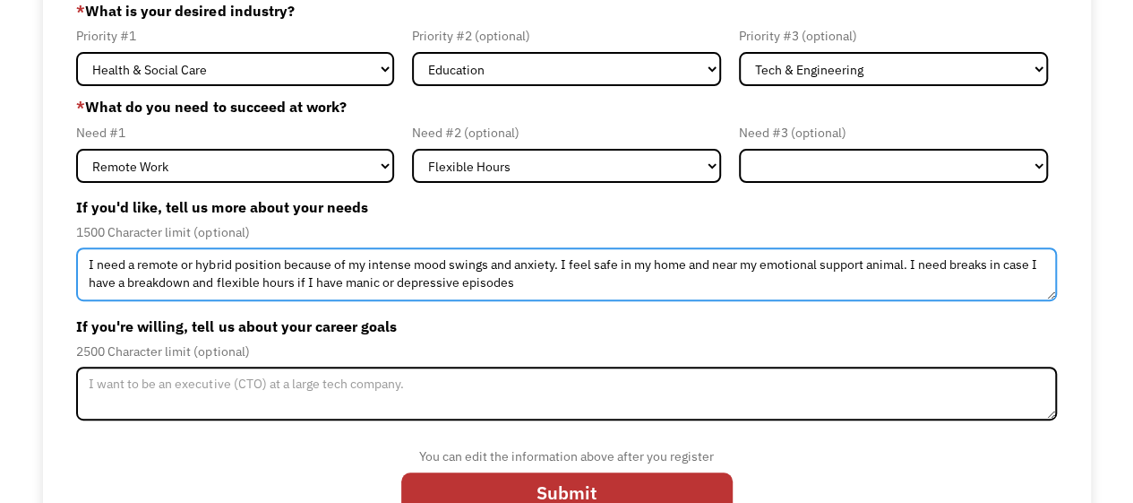
type textarea "I need a remote or hybrid position because of my intense mood swings and anxiet…"
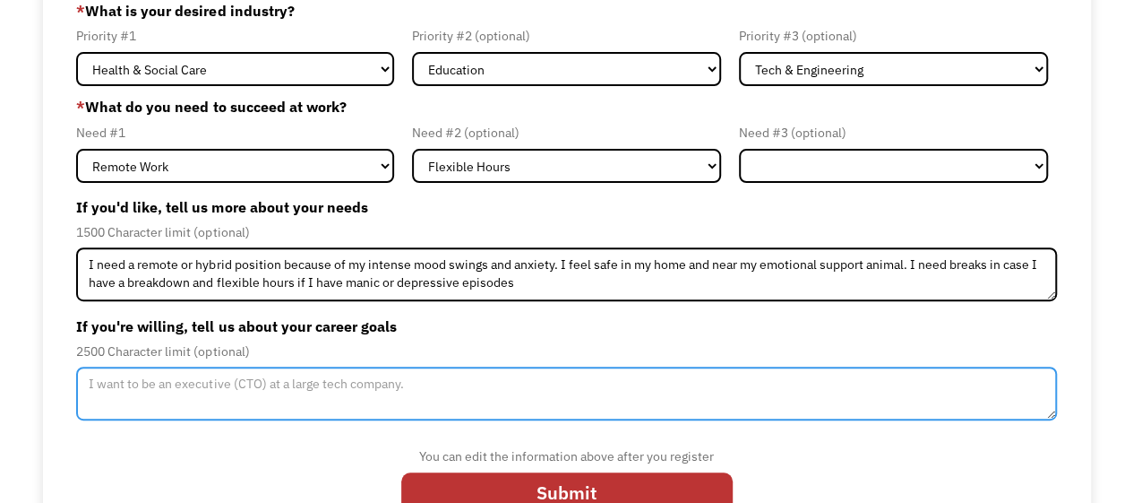
click at [367, 382] on textarea "Member-Update-Form-Step2" at bounding box center [566, 393] width 980 height 54
click at [378, 384] on textarea "I am thinking of being a medical laboratory scientisty and m" at bounding box center [566, 393] width 980 height 54
click at [432, 391] on textarea "I am thinking of being a medical laboratory scientist and m" at bounding box center [566, 393] width 980 height 54
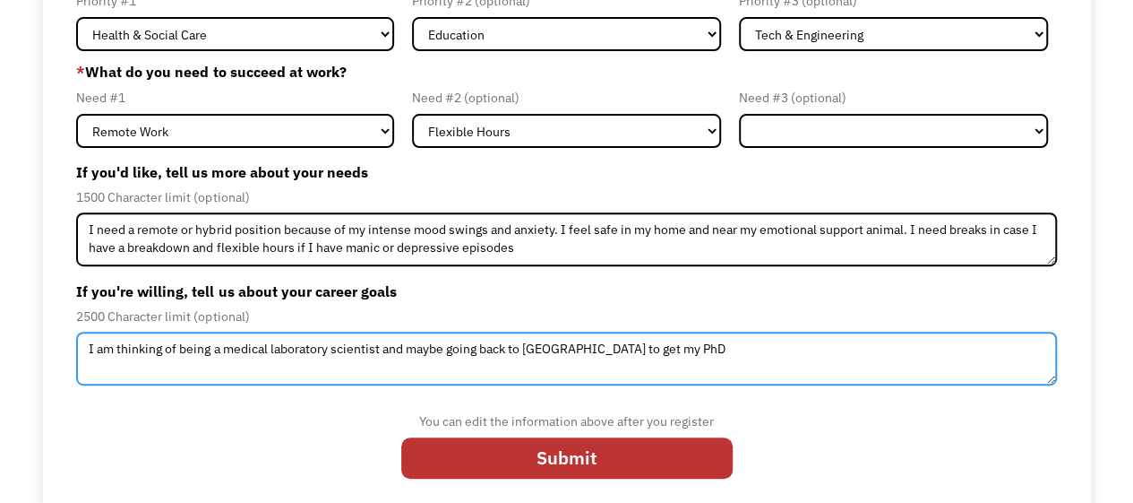
scroll to position [254, 0]
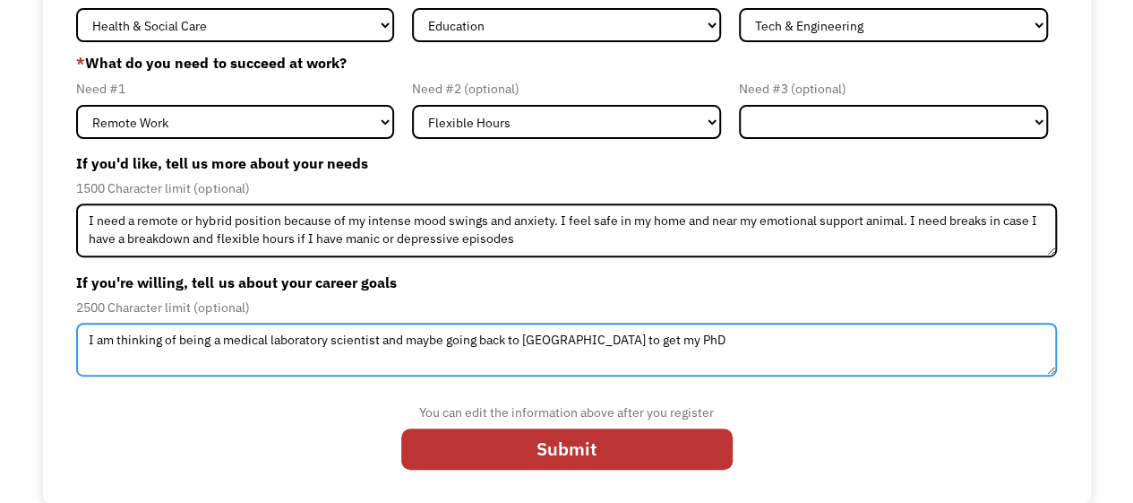
type textarea "I am thinking of being a medical laboratory scientist and maybe going back to g…"
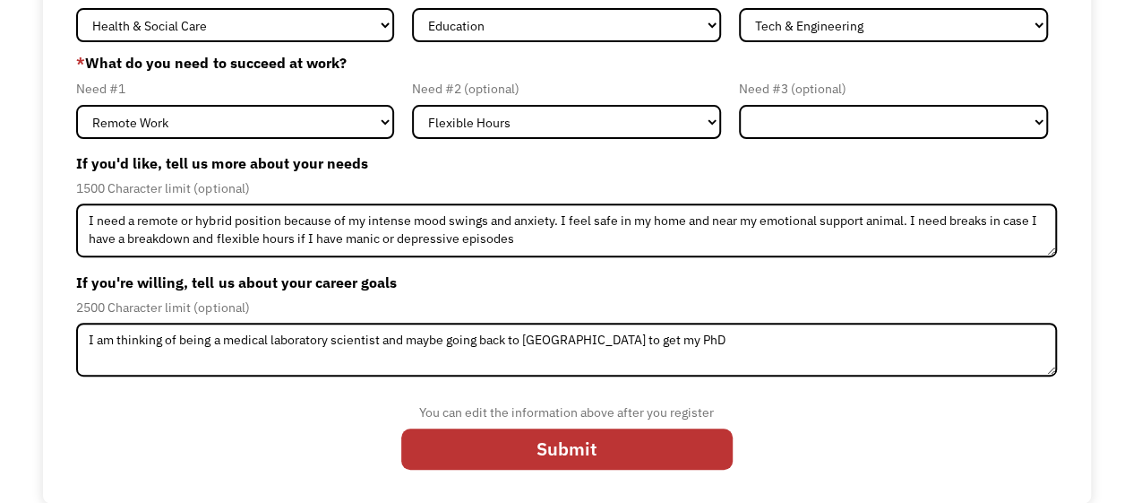
click at [581, 455] on input "Submit" at bounding box center [567, 448] width 332 height 41
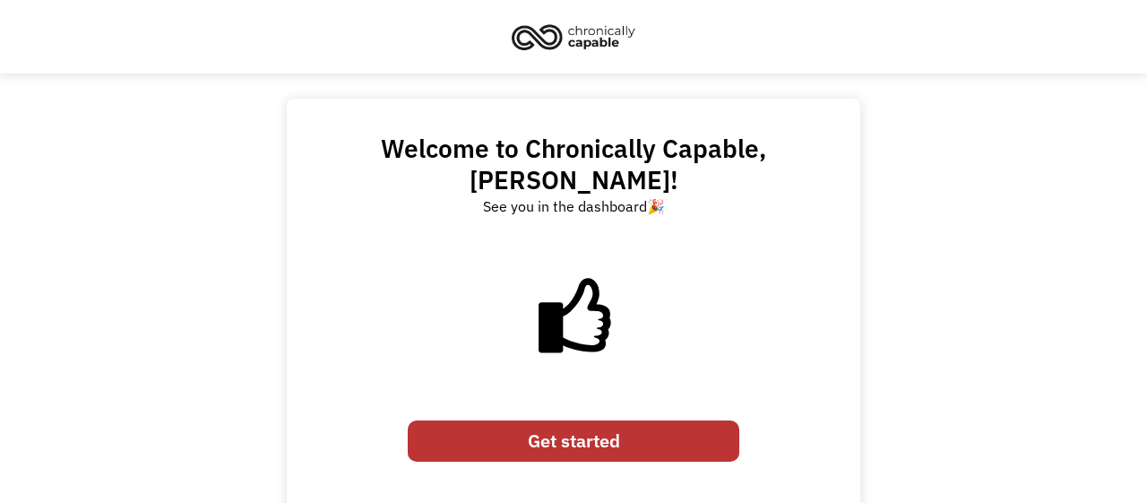
click at [634, 420] on link "Get started" at bounding box center [574, 440] width 332 height 41
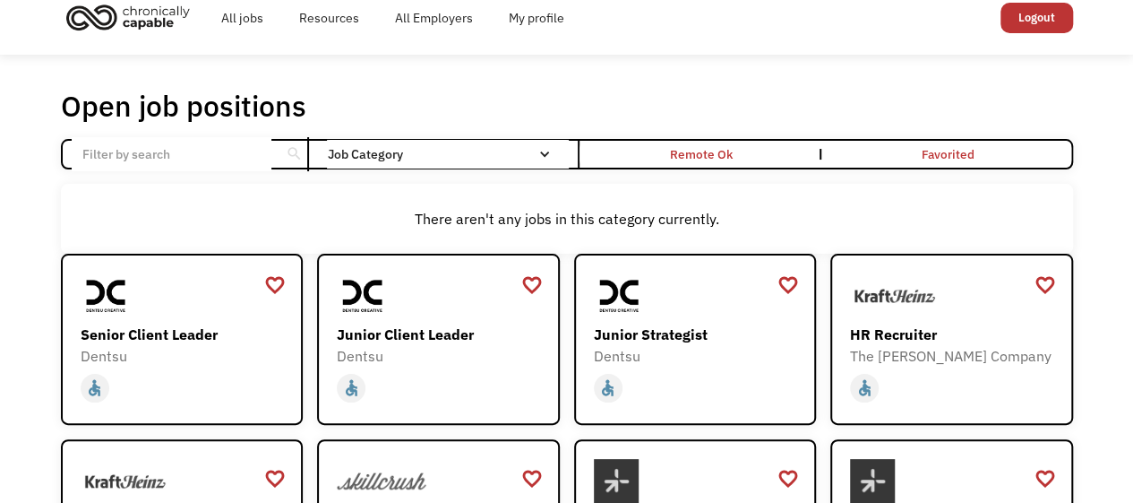
scroll to position [4, 0]
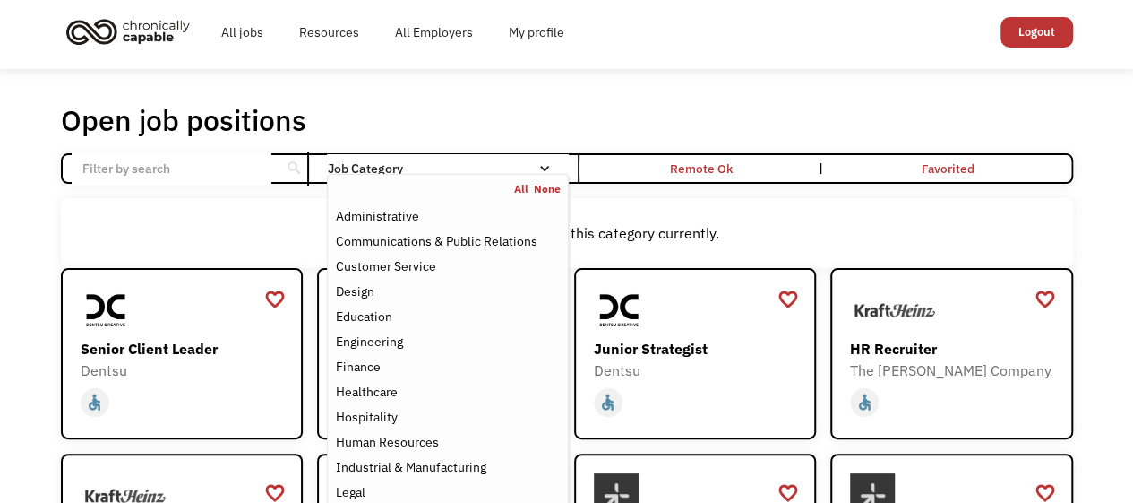
click at [444, 386] on div "Healthcare" at bounding box center [447, 392] width 225 height 22
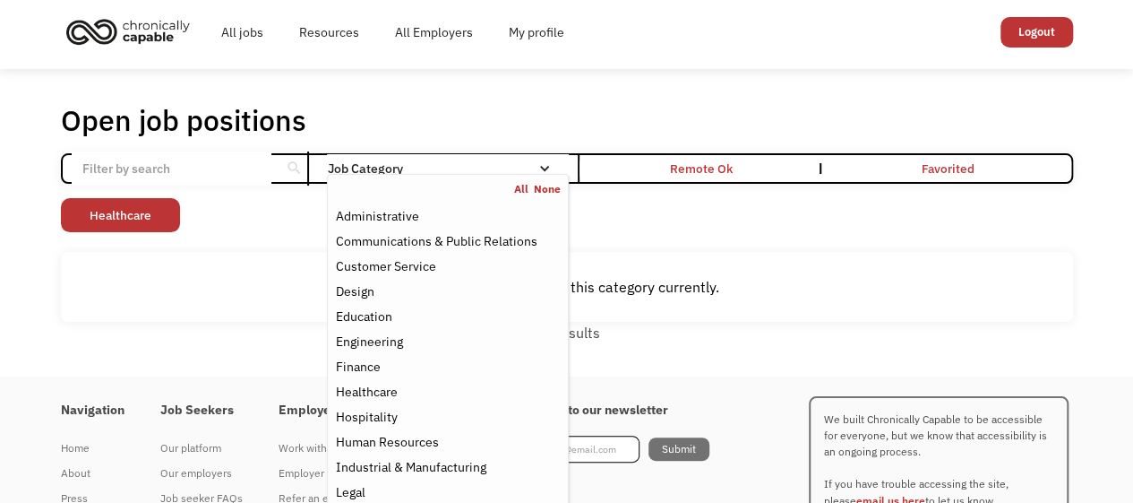
click at [745, 208] on div "Non-profit/Philanthropy Other Transportation Technology Science Sales Operation…" at bounding box center [567, 217] width 1013 height 39
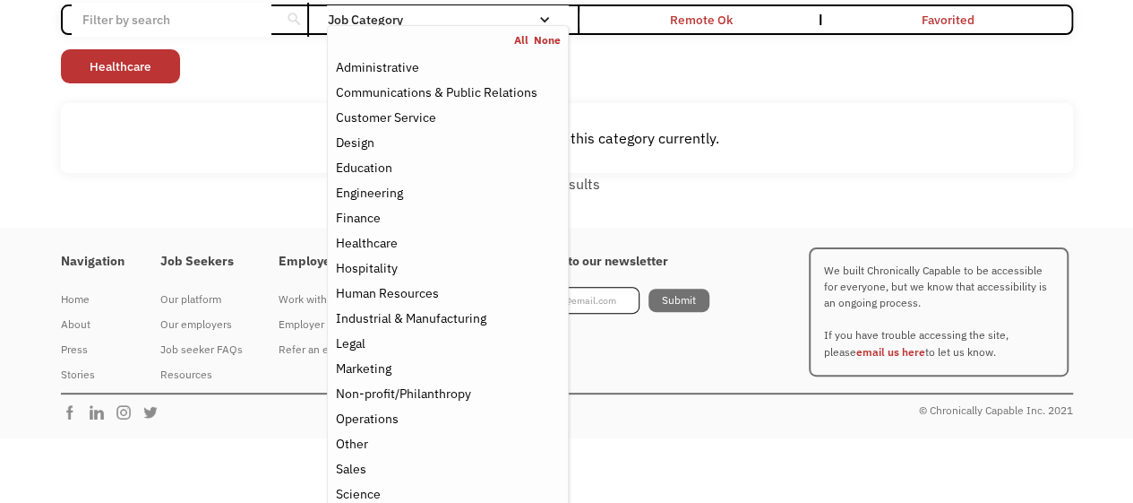
scroll to position [213, 0]
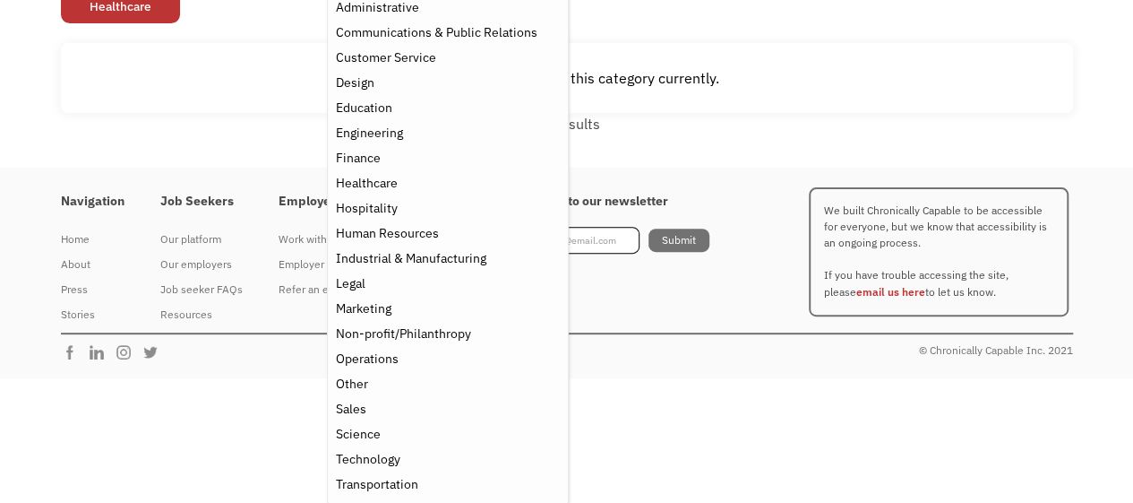
click at [380, 440] on div "Science" at bounding box center [447, 434] width 225 height 22
click at [745, 73] on div "There aren't any jobs in this category currently." at bounding box center [567, 78] width 995 height 22
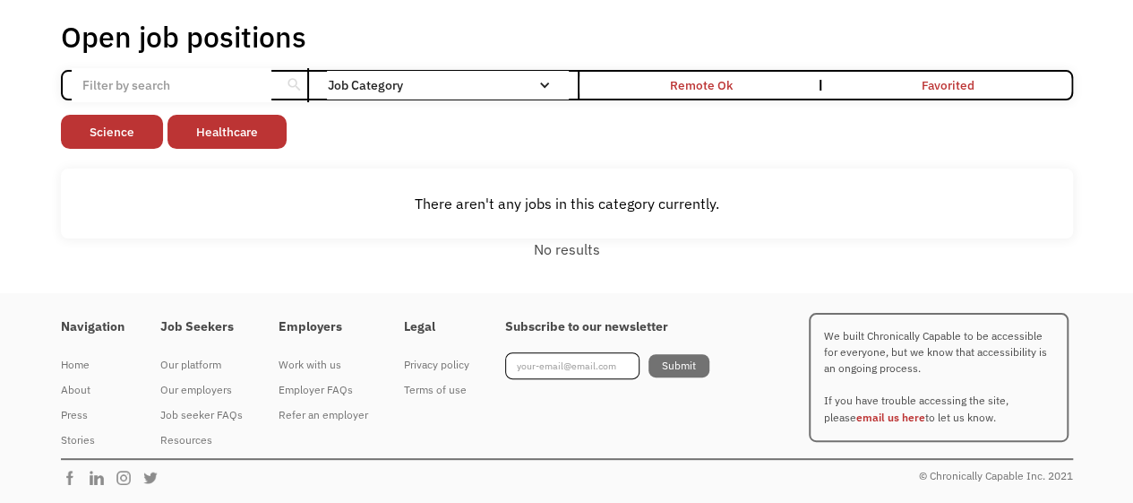
scroll to position [26, 0]
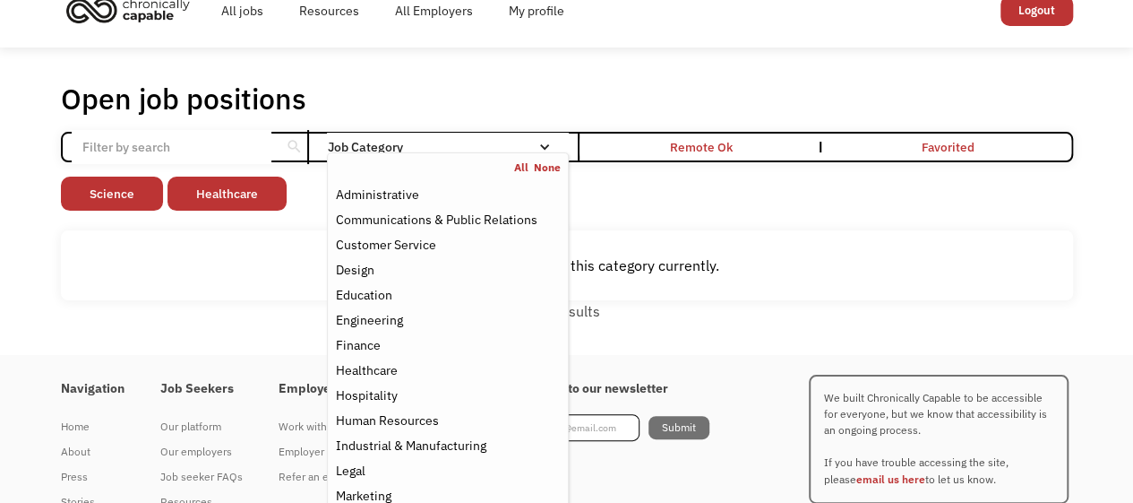
click at [400, 292] on div "Education" at bounding box center [447, 295] width 225 height 22
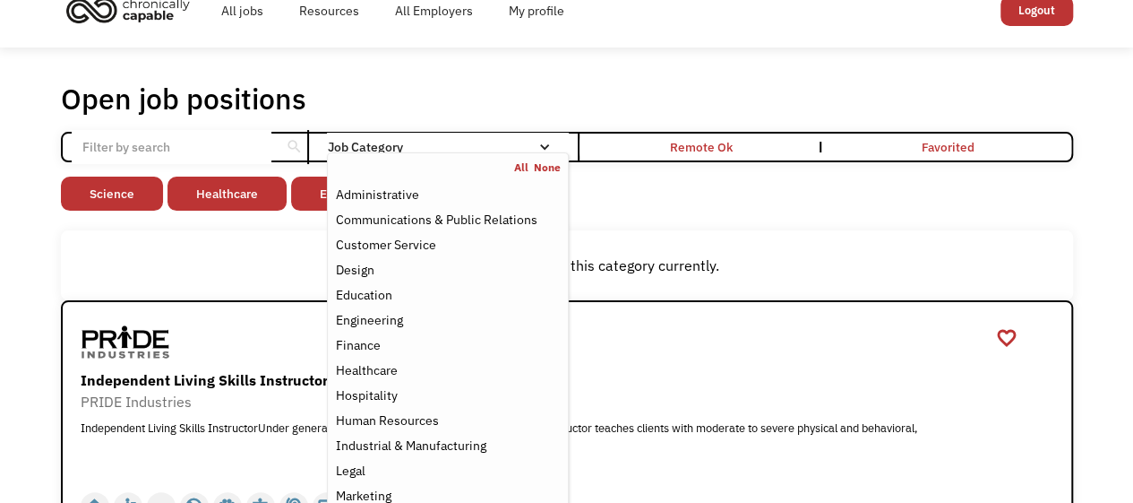
click at [670, 209] on div "Non-profit/Philanthropy Other Transportation Technology Science Sales Operation…" at bounding box center [567, 196] width 1013 height 39
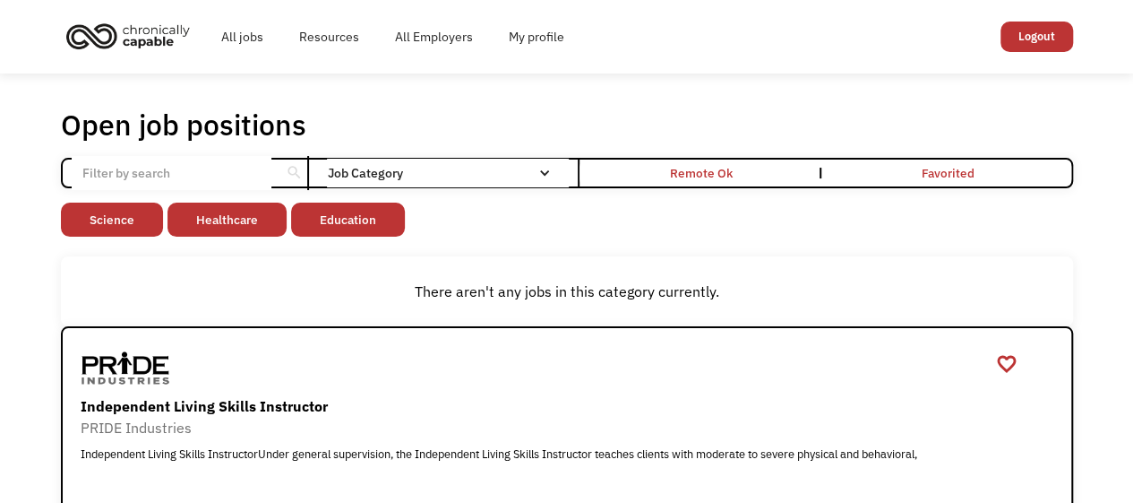
scroll to position [1, 0]
click at [250, 217] on link "Healthcare" at bounding box center [227, 219] width 119 height 34
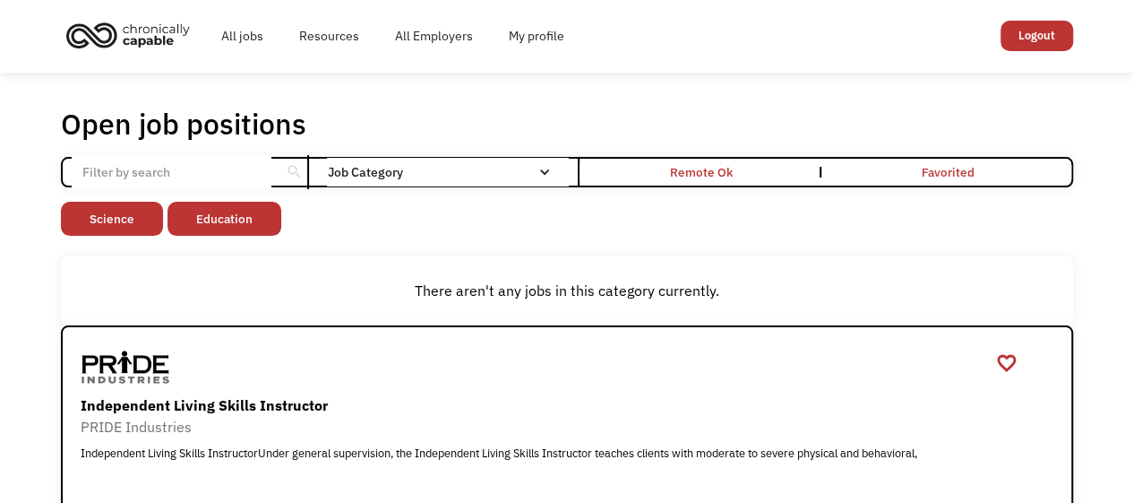
click at [250, 217] on link "Education" at bounding box center [225, 219] width 114 height 34
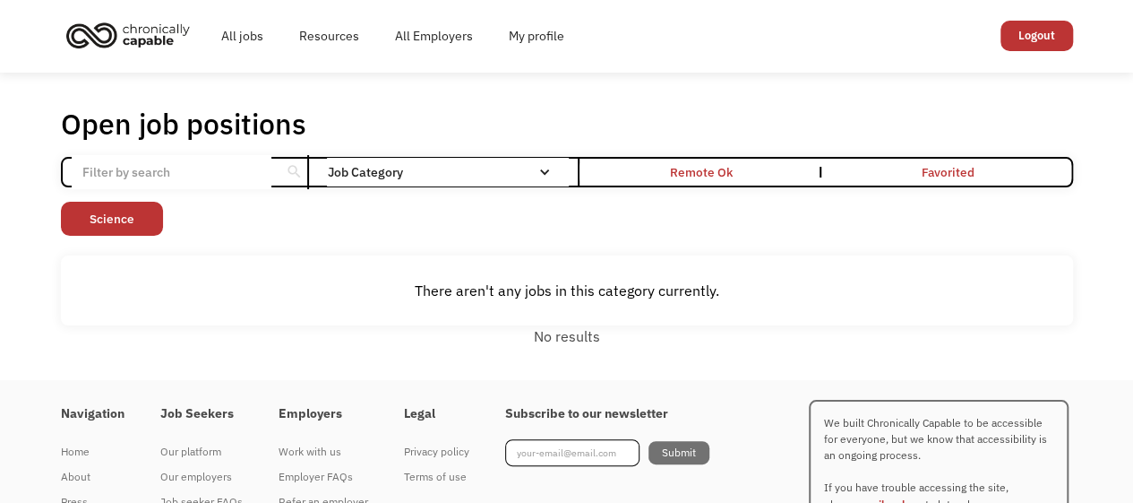
click at [120, 217] on link "Science" at bounding box center [112, 219] width 102 height 34
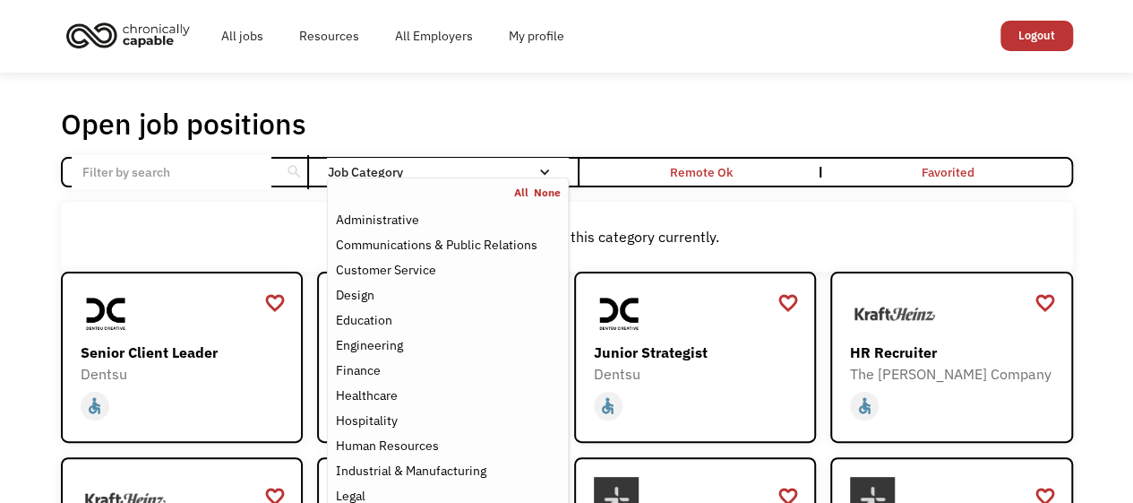
click at [394, 392] on div "Healthcare" at bounding box center [366, 395] width 62 height 22
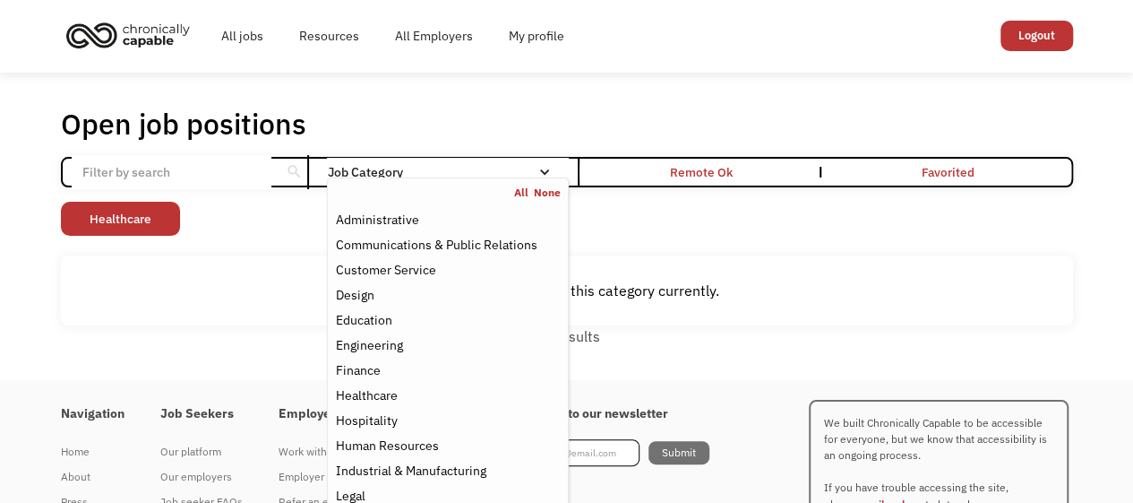
click at [694, 286] on div "There aren't any jobs in this category currently." at bounding box center [567, 291] width 995 height 22
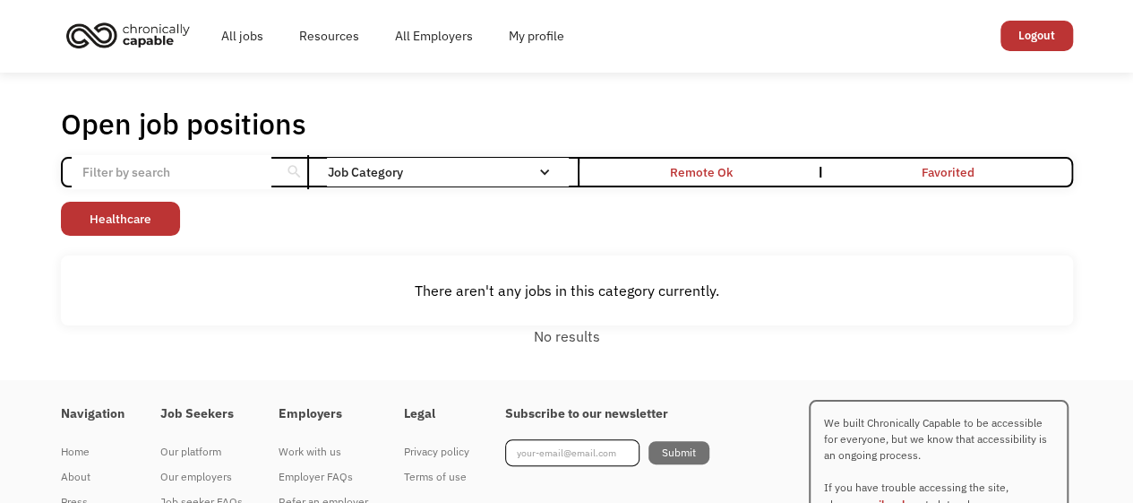
click at [721, 178] on div "Remote Ok" at bounding box center [701, 172] width 63 height 22
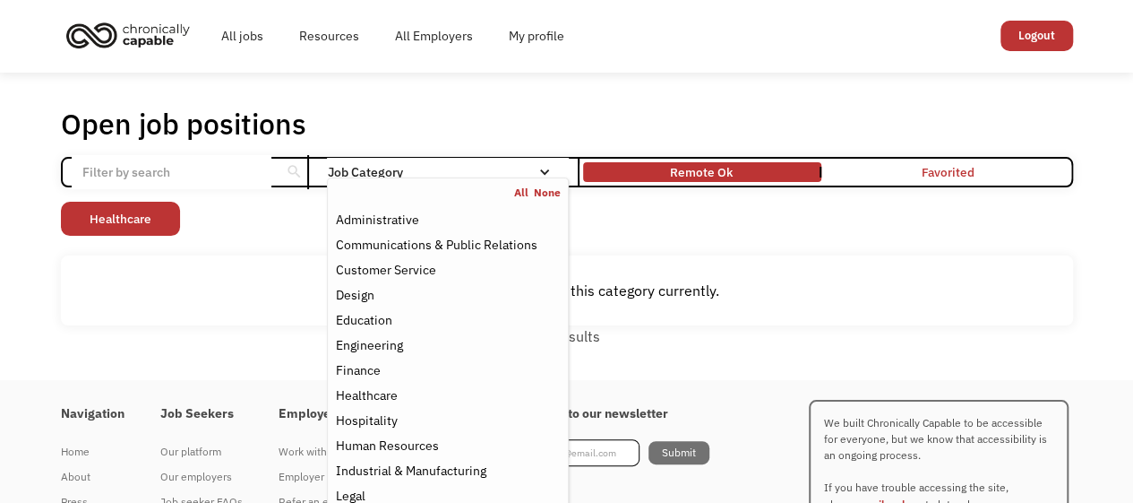
click at [447, 328] on div "Education" at bounding box center [447, 320] width 225 height 22
click at [836, 226] on div "Non-profit/Philanthropy Other Transportation Technology Science Sales Operation…" at bounding box center [567, 221] width 1013 height 39
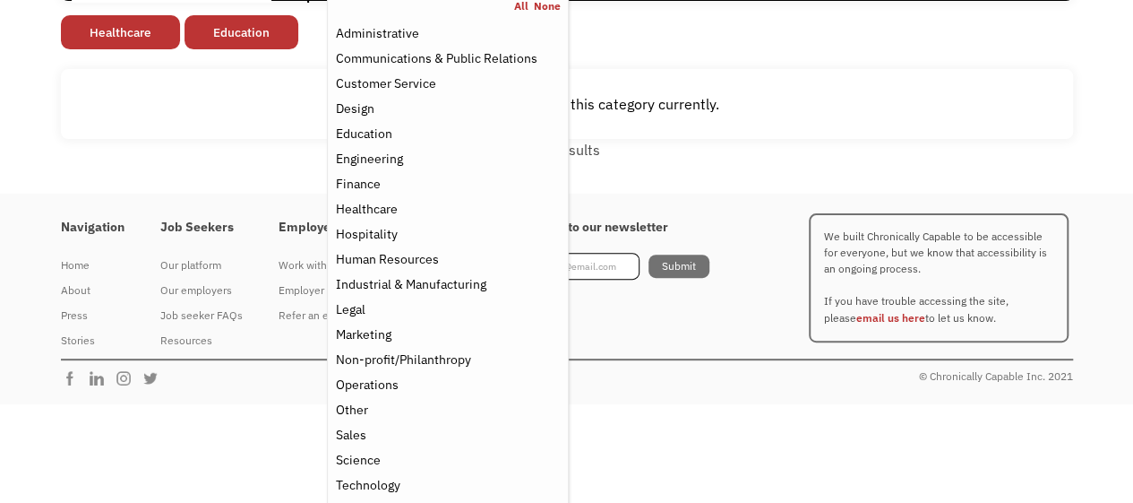
scroll to position [213, 0]
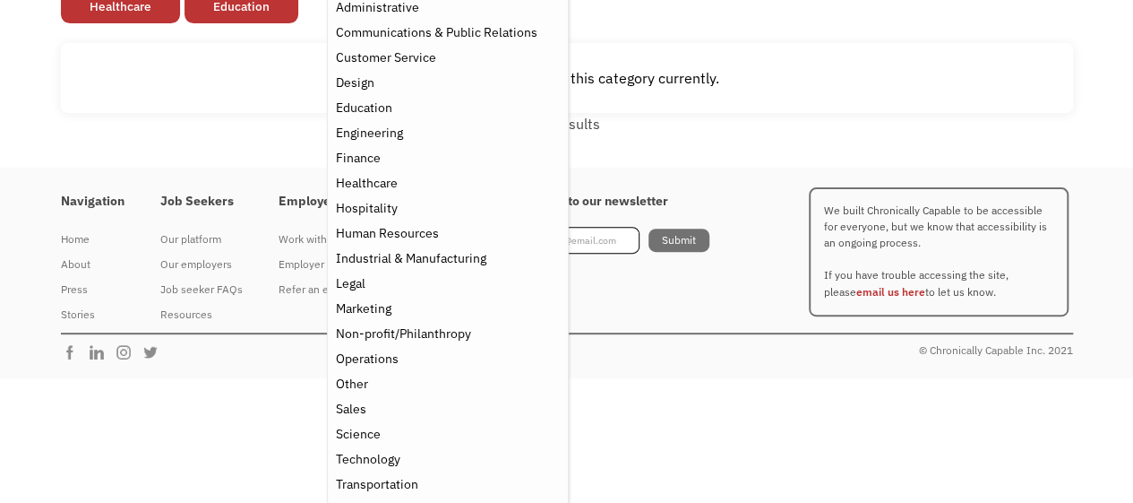
click at [385, 431] on div "Science" at bounding box center [447, 434] width 225 height 22
click at [888, 148] on div "Open job positions You have X liked items Search search Filter by category Admi…" at bounding box center [566, 13] width 1133 height 307
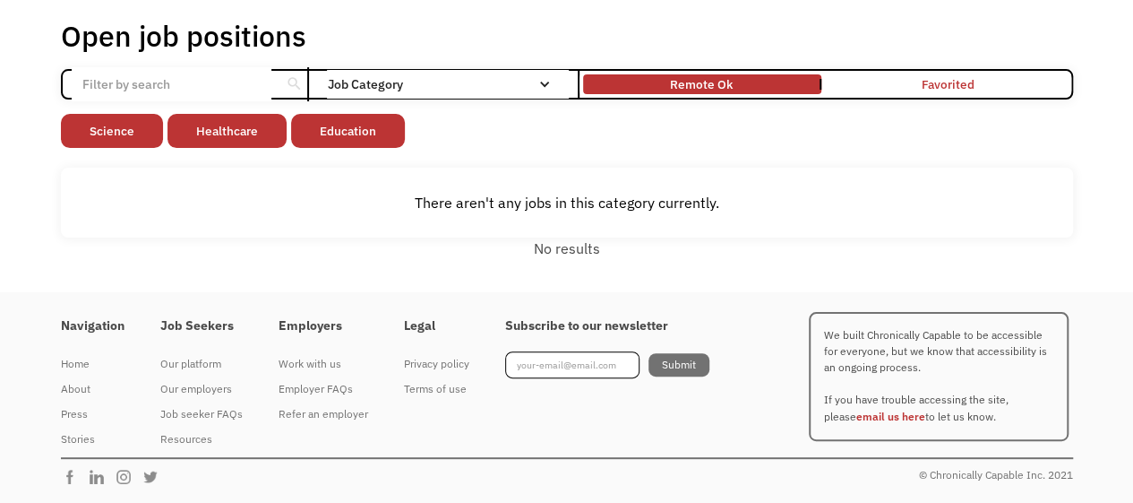
scroll to position [88, 0]
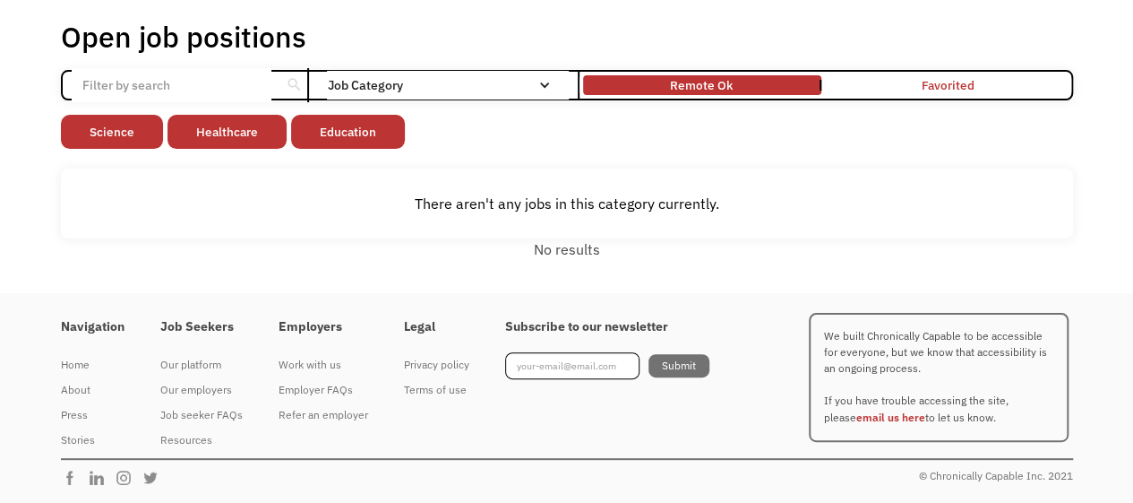
click at [199, 135] on link "Healthcare" at bounding box center [227, 132] width 119 height 34
click at [237, 134] on link "Education" at bounding box center [225, 132] width 114 height 34
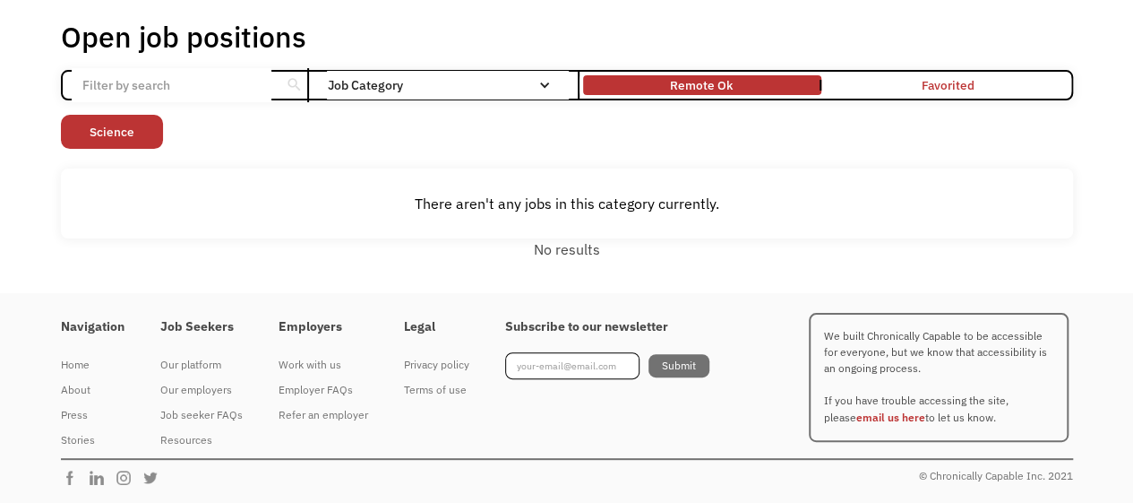
click at [116, 135] on link "Science" at bounding box center [112, 132] width 102 height 34
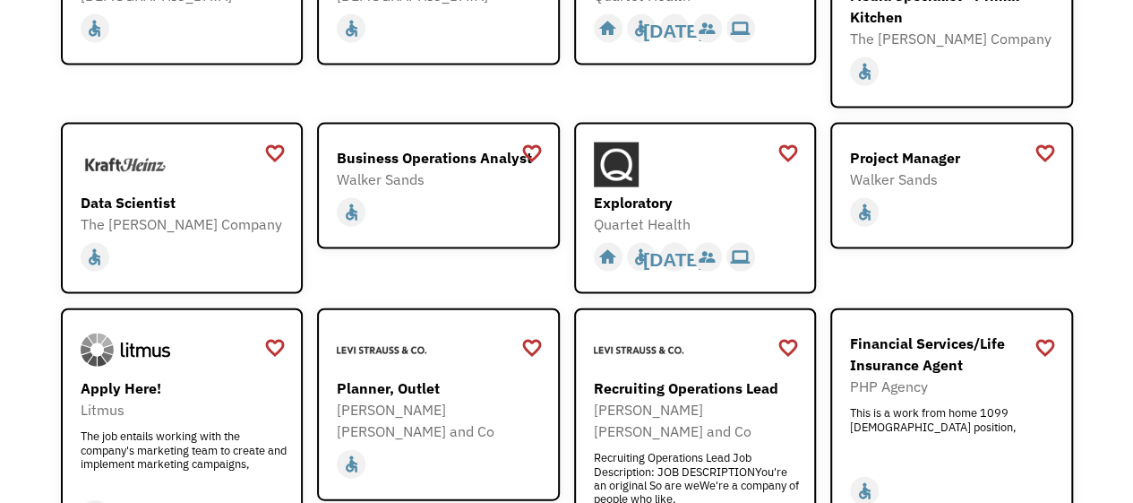
scroll to position [1829, 0]
click at [185, 193] on div "Data Scientist" at bounding box center [185, 204] width 208 height 22
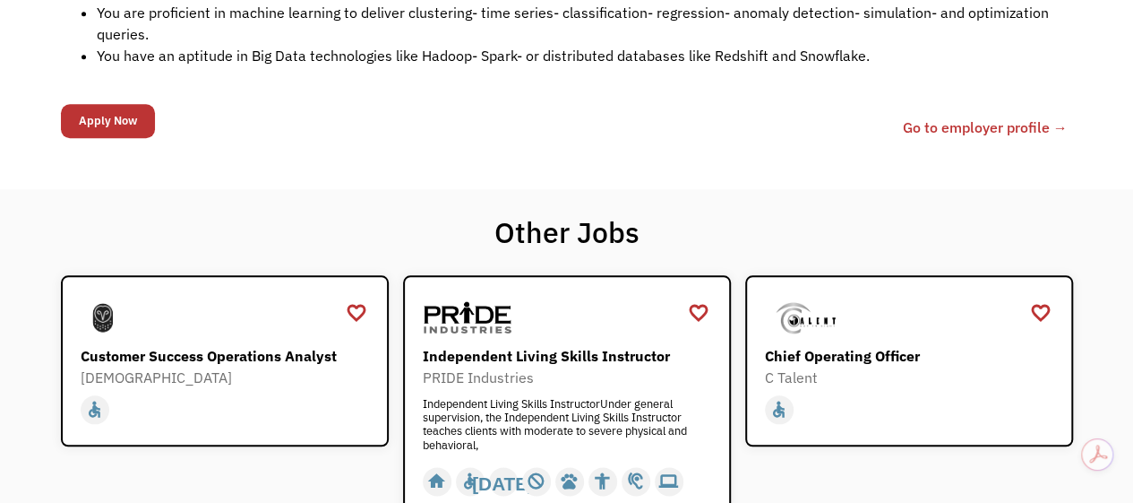
scroll to position [870, 0]
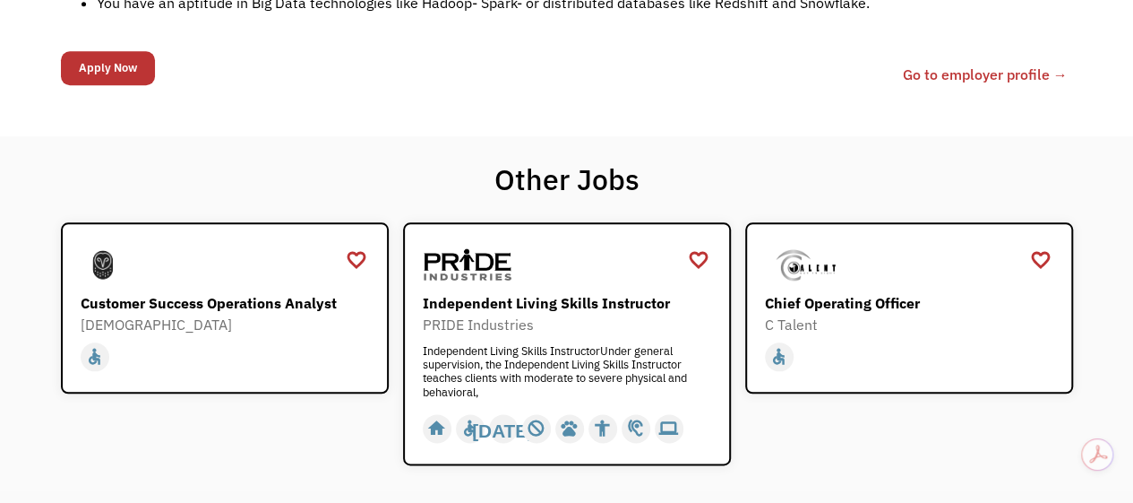
click at [682, 325] on div "PRIDE Industries" at bounding box center [569, 325] width 293 height 22
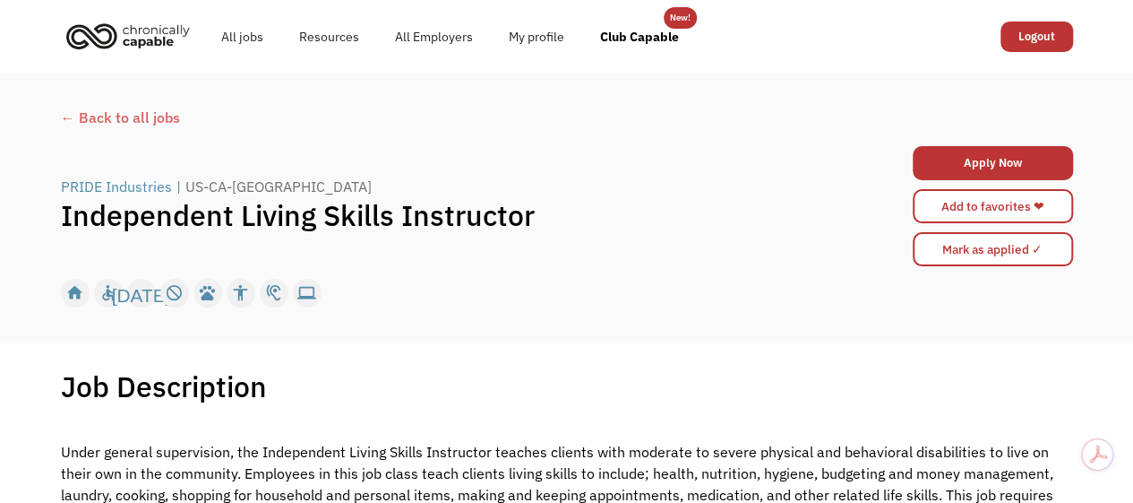
click at [234, 43] on link "All jobs" at bounding box center [242, 36] width 78 height 57
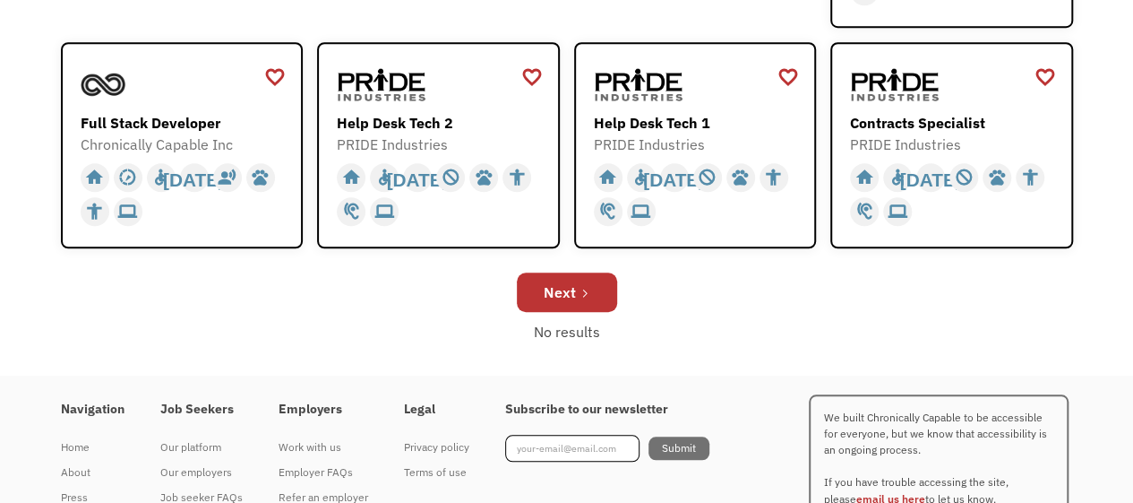
scroll to position [694, 0]
click at [555, 291] on div "Next" at bounding box center [560, 293] width 32 height 22
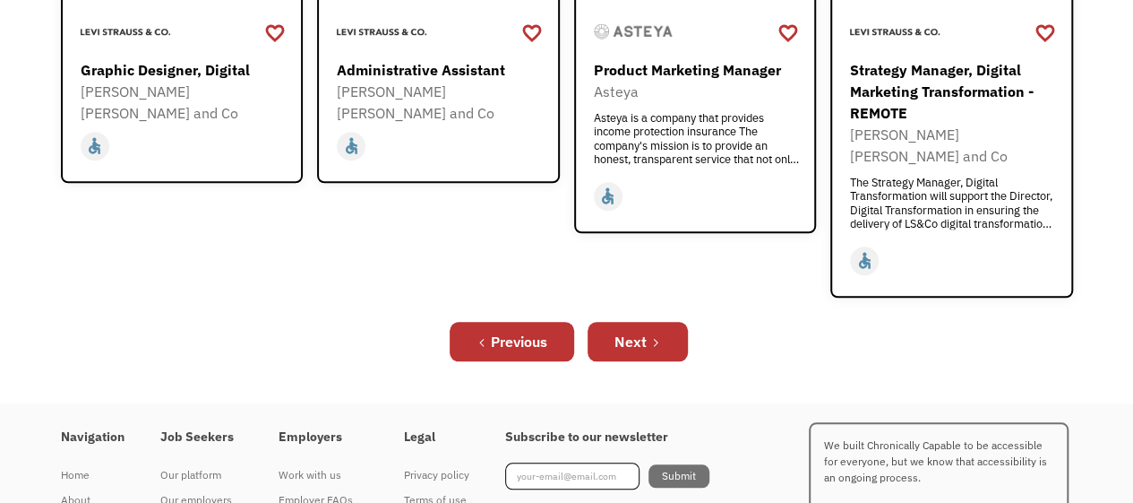
scroll to position [749, 0]
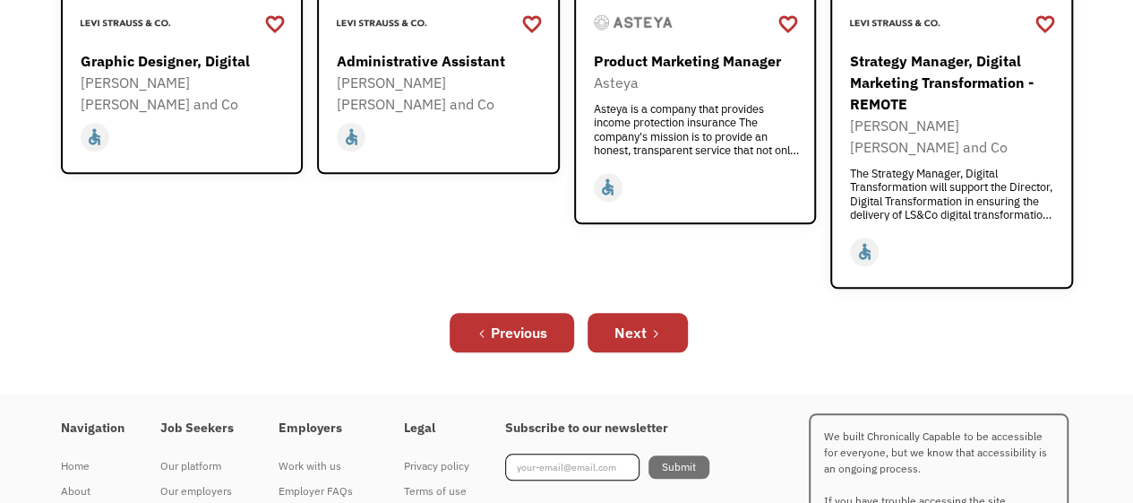
click at [635, 315] on link "Next" at bounding box center [638, 332] width 100 height 39
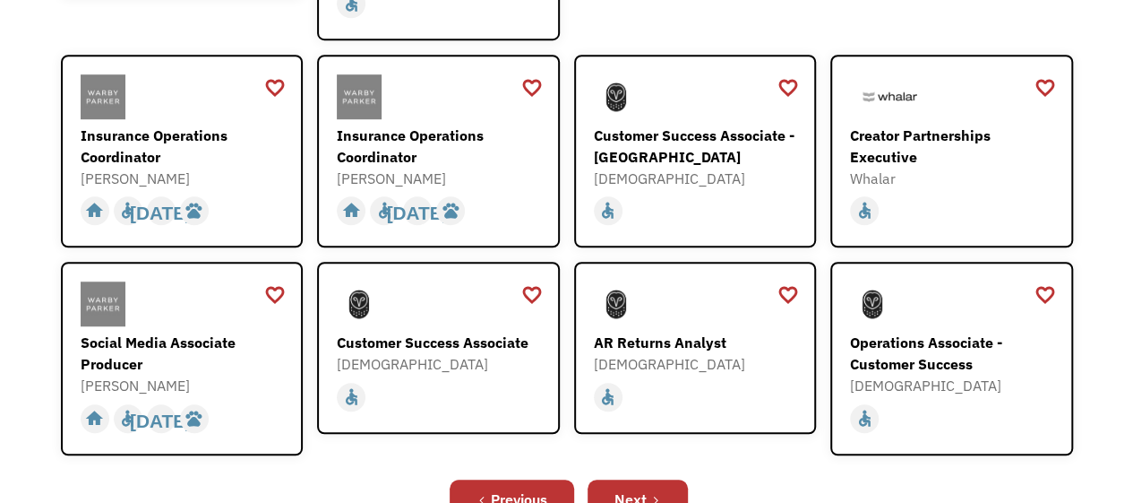
scroll to position [540, 0]
click at [520, 487] on div "Previous" at bounding box center [519, 498] width 56 height 22
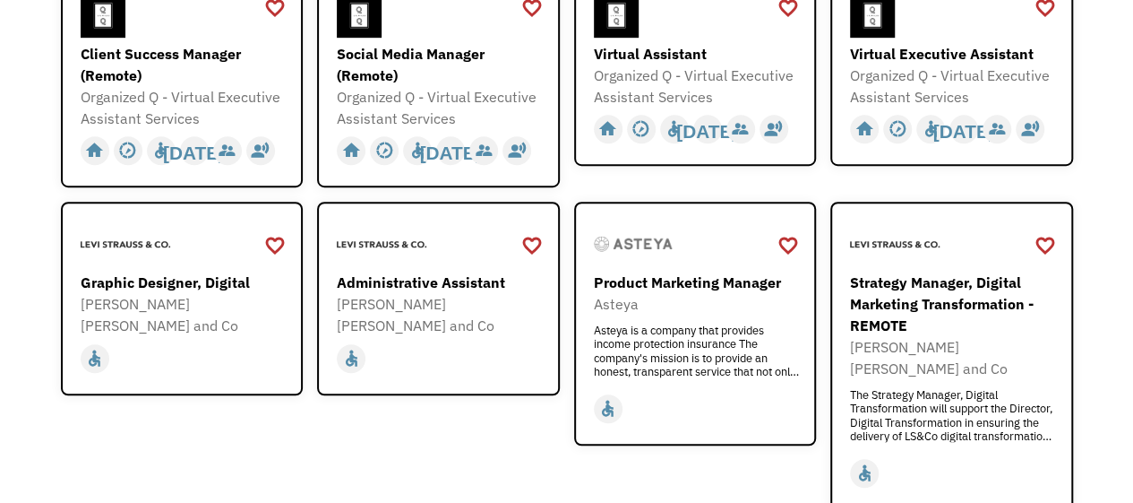
scroll to position [819, 0]
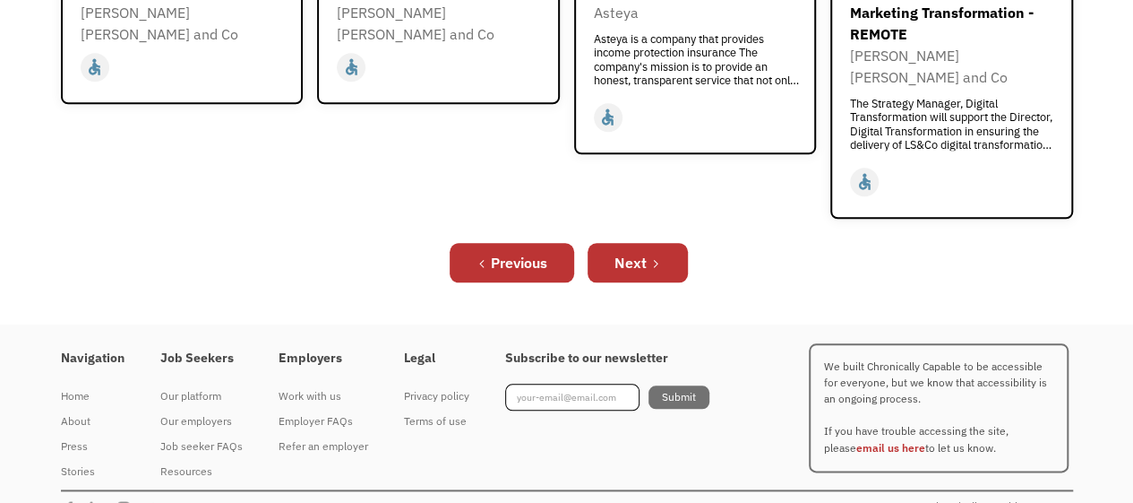
click at [530, 252] on div "Previous" at bounding box center [519, 263] width 56 height 22
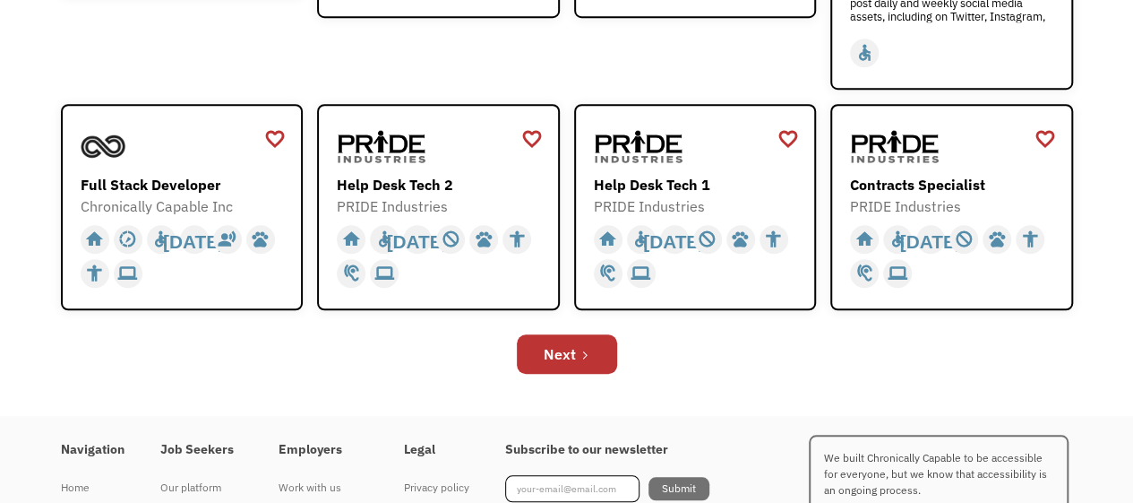
scroll to position [754, 0]
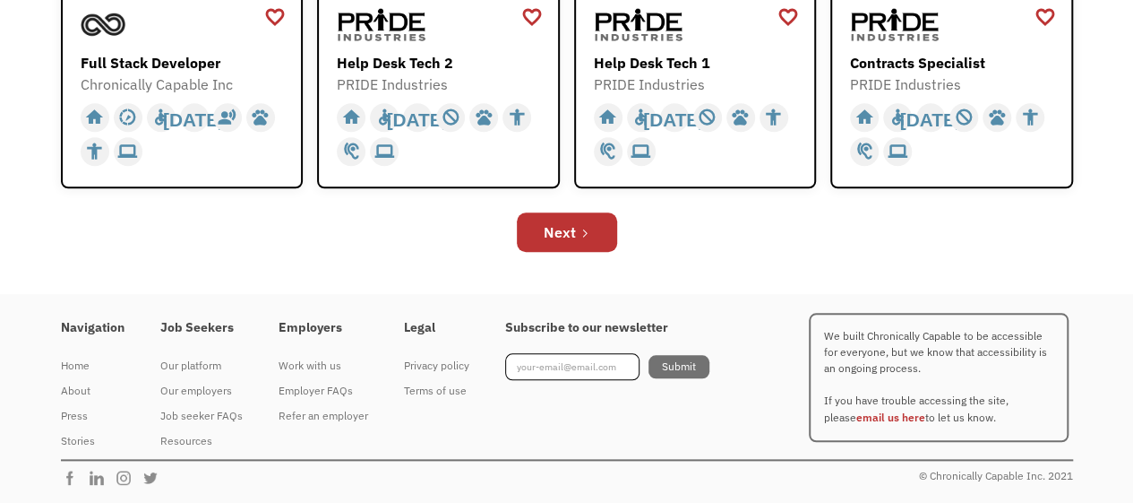
click at [584, 232] on icon "Next Page" at bounding box center [585, 233] width 11 height 11
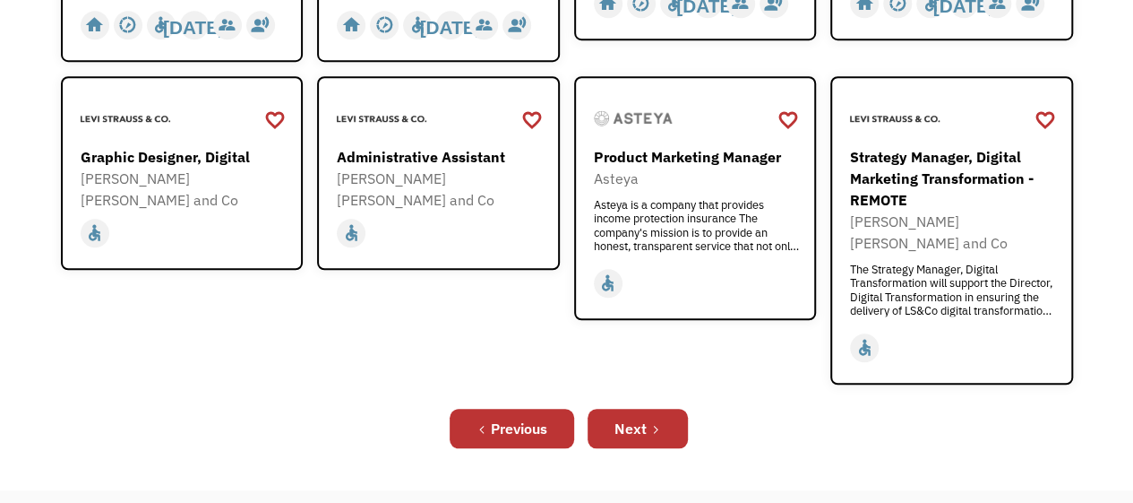
scroll to position [736, 0]
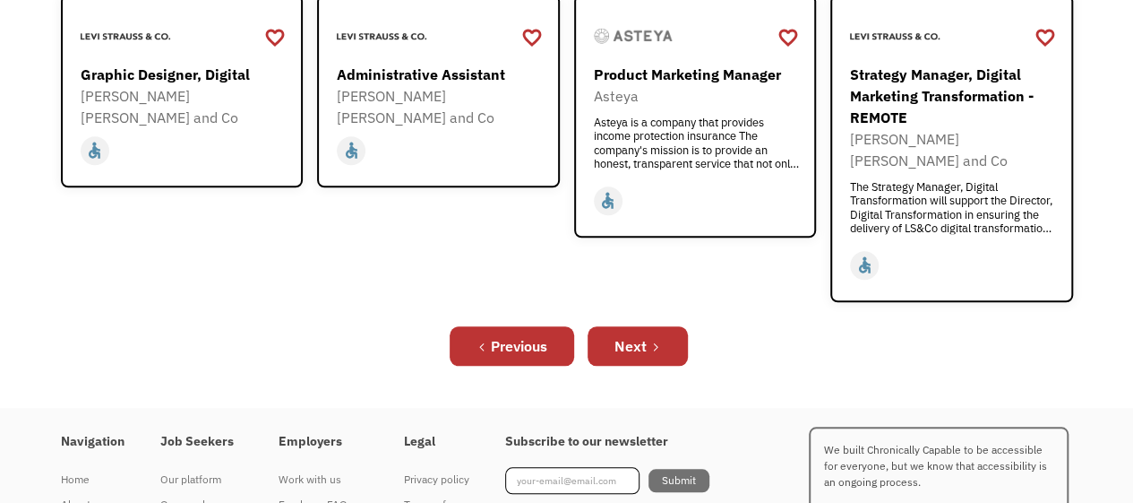
click at [629, 335] on div "Next" at bounding box center [631, 346] width 32 height 22
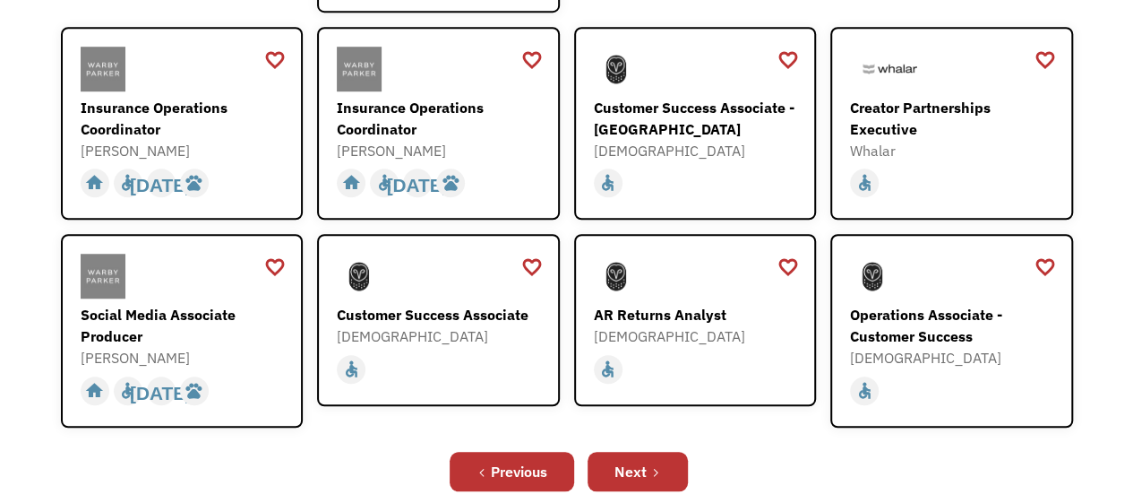
scroll to position [585, 0]
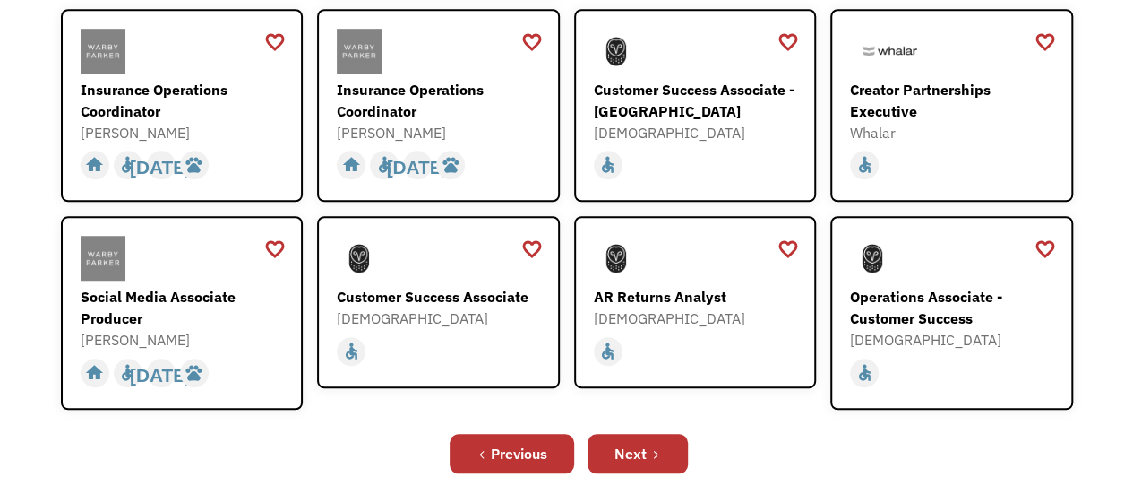
click at [643, 443] on div "Next" at bounding box center [631, 454] width 32 height 22
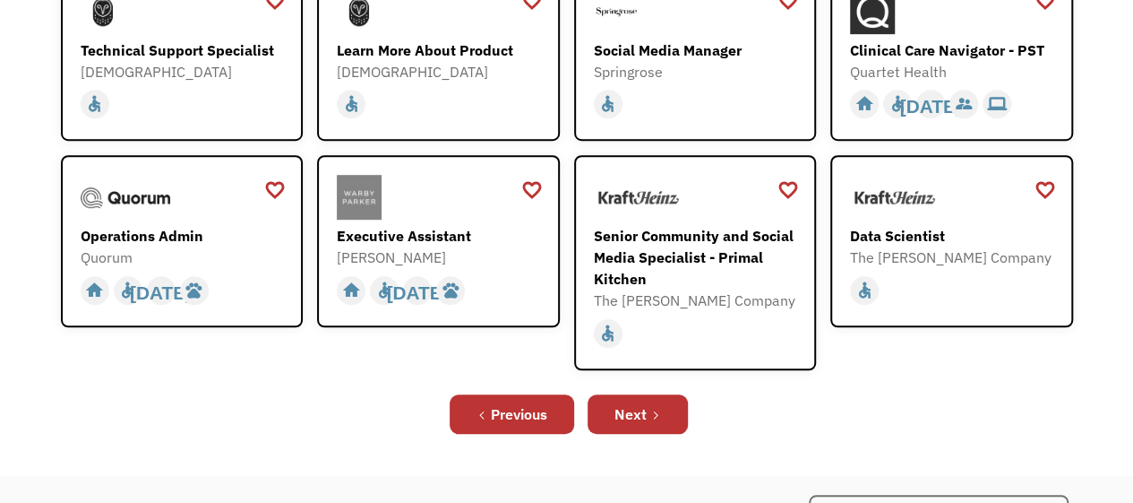
scroll to position [522, 0]
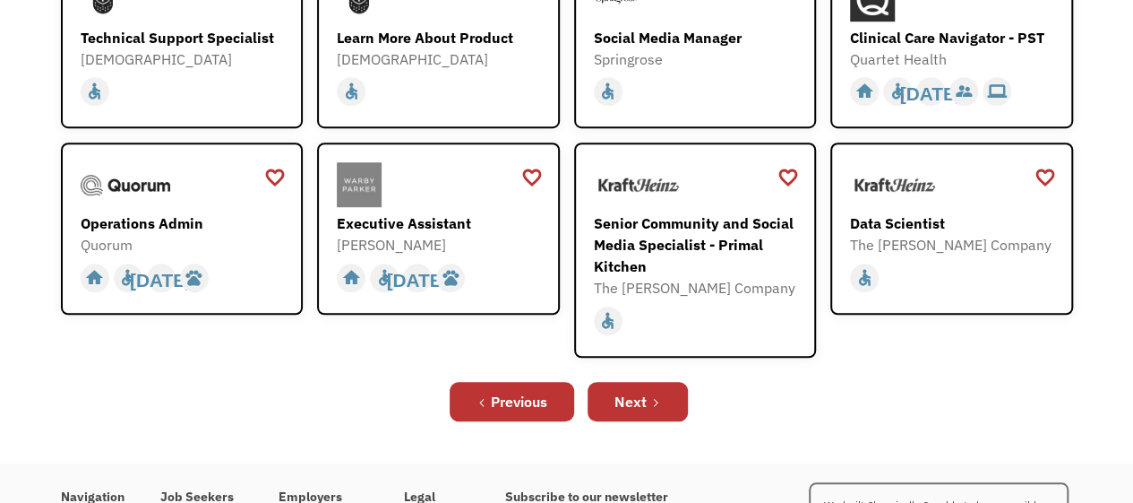
click at [642, 409] on div "Next" at bounding box center [631, 402] width 32 height 22
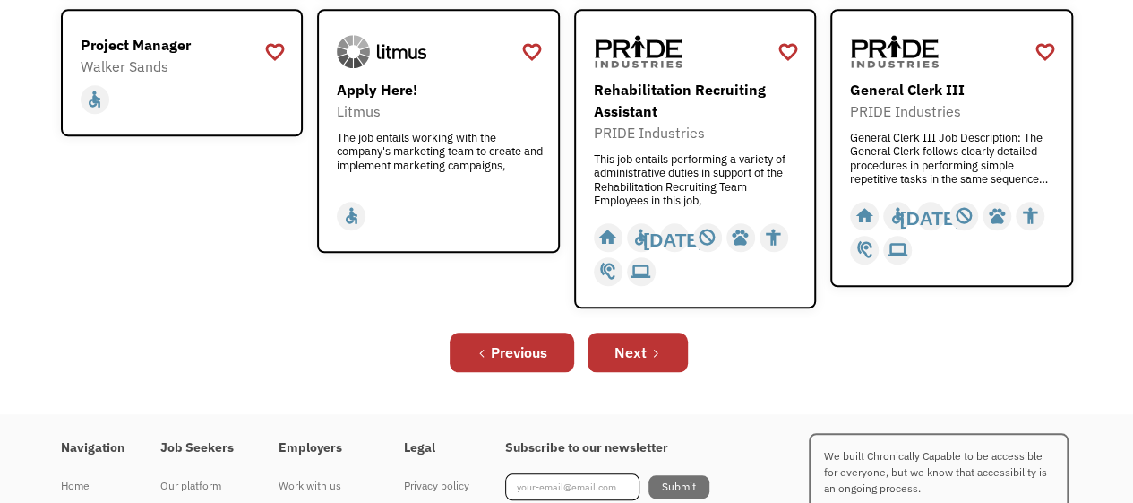
scroll to position [735, 0]
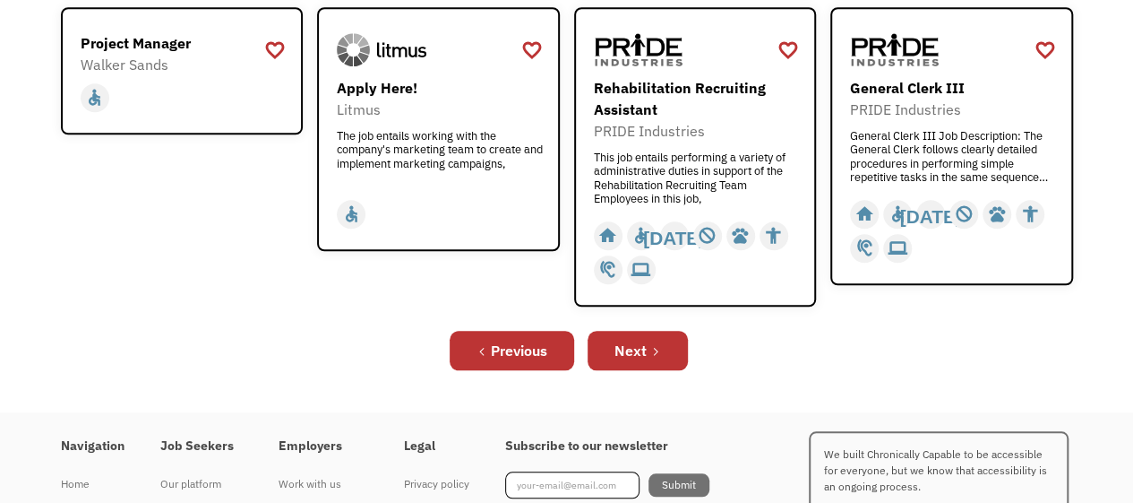
click at [647, 355] on link "Next" at bounding box center [638, 350] width 100 height 39
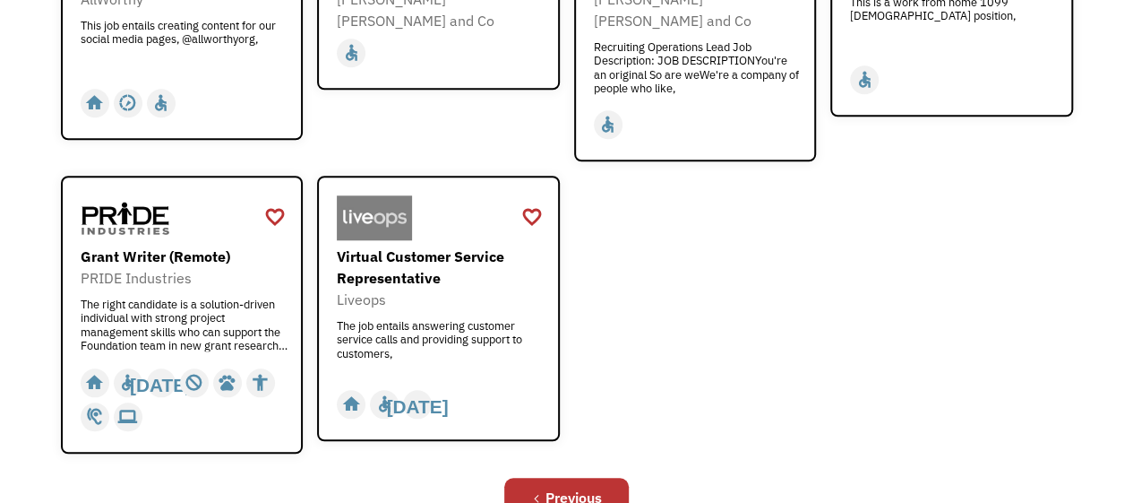
scroll to position [711, 0]
